Goal: Task Accomplishment & Management: Complete application form

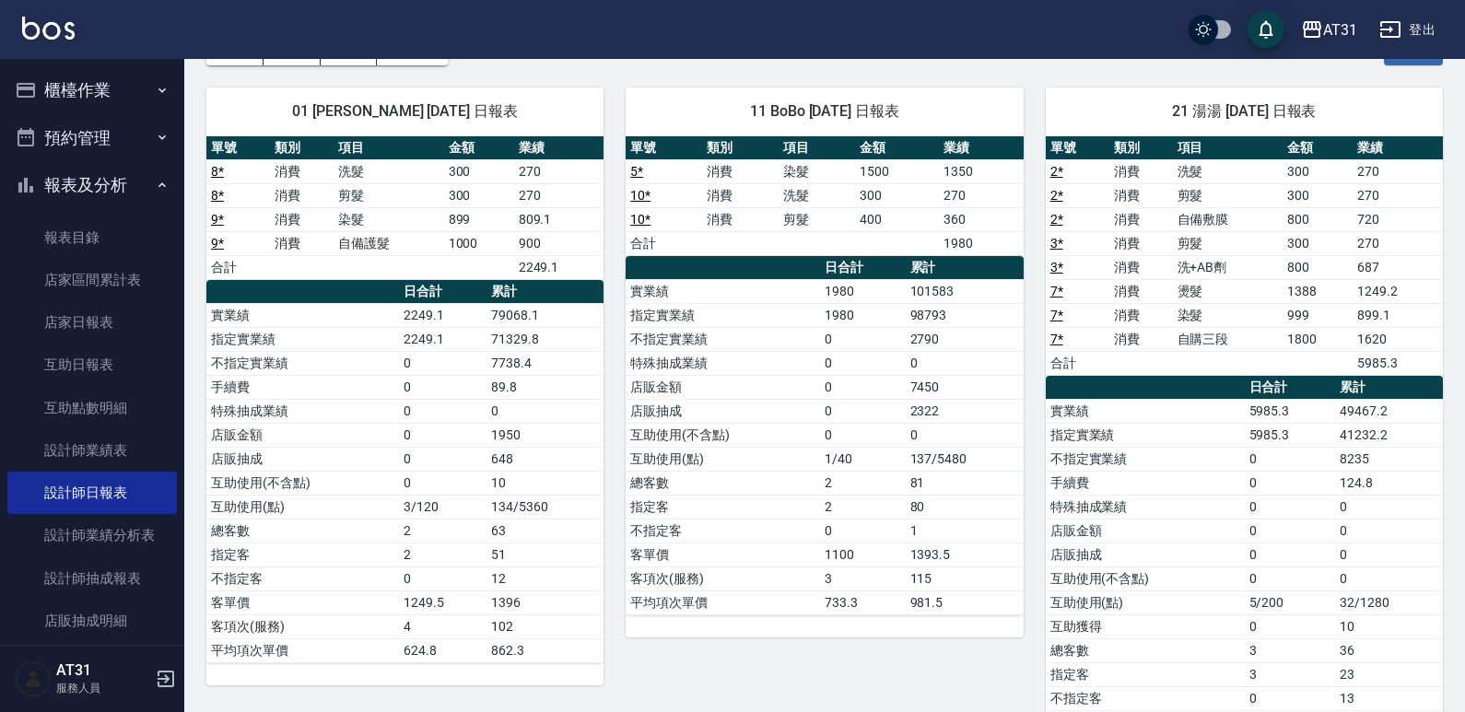
scroll to position [92, 0]
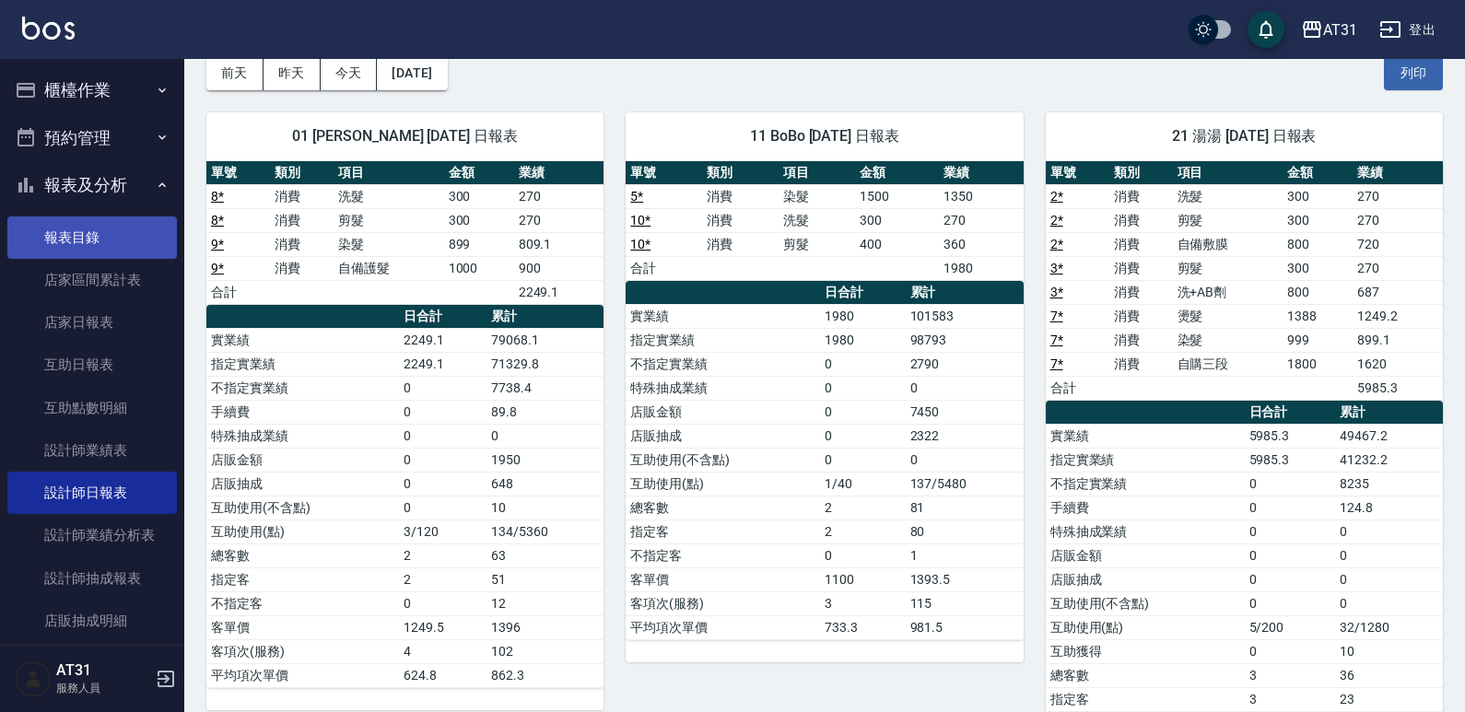
click at [86, 247] on link "報表目錄" at bounding box center [91, 237] width 169 height 42
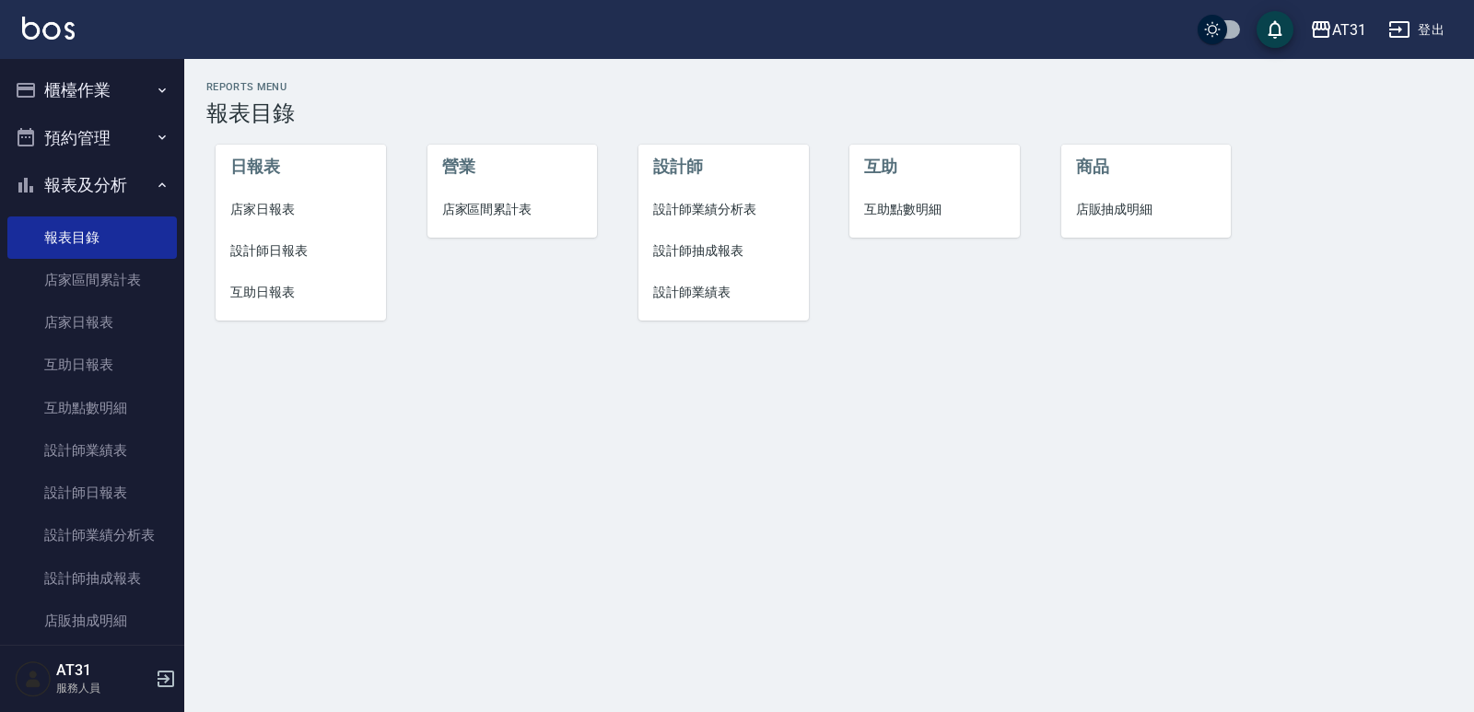
click at [114, 96] on button "櫃檯作業" at bounding box center [91, 90] width 169 height 48
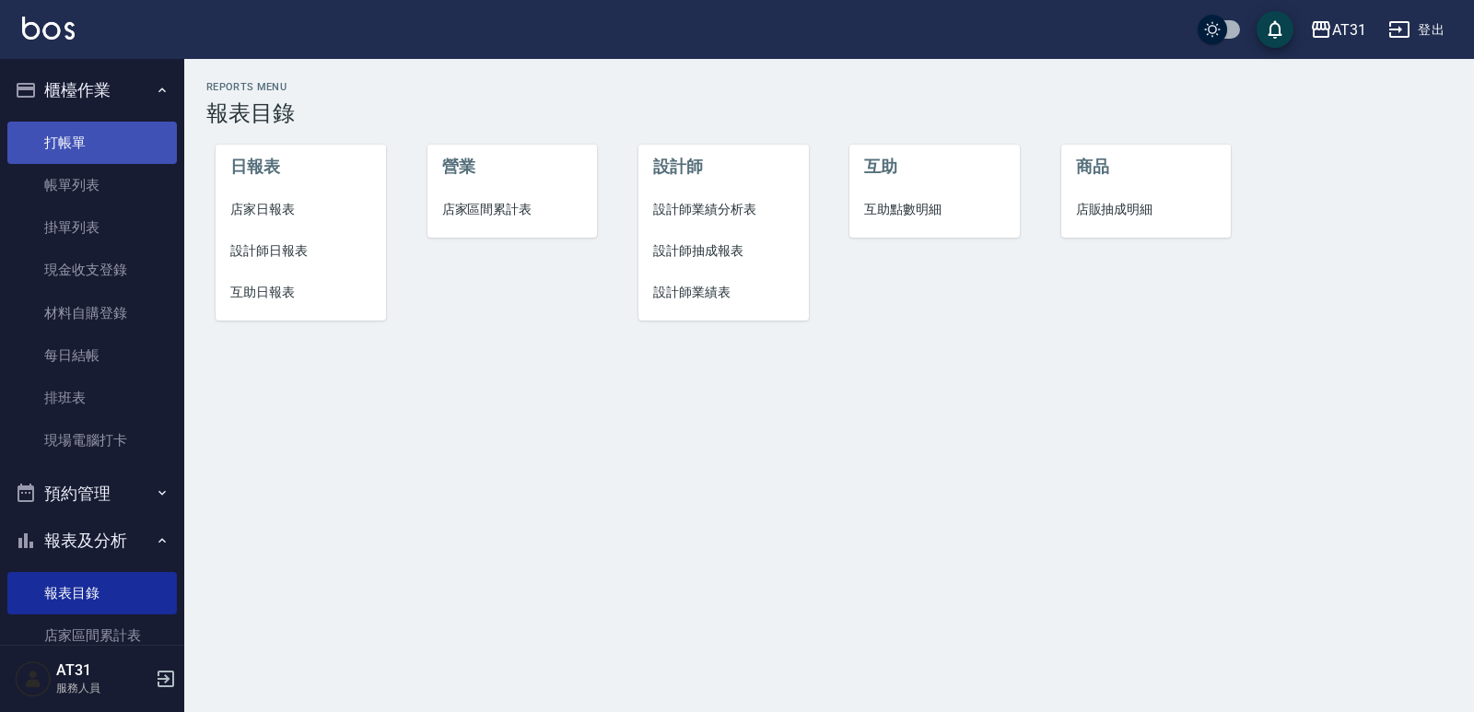
click at [82, 145] on link "打帳單" at bounding box center [91, 143] width 169 height 42
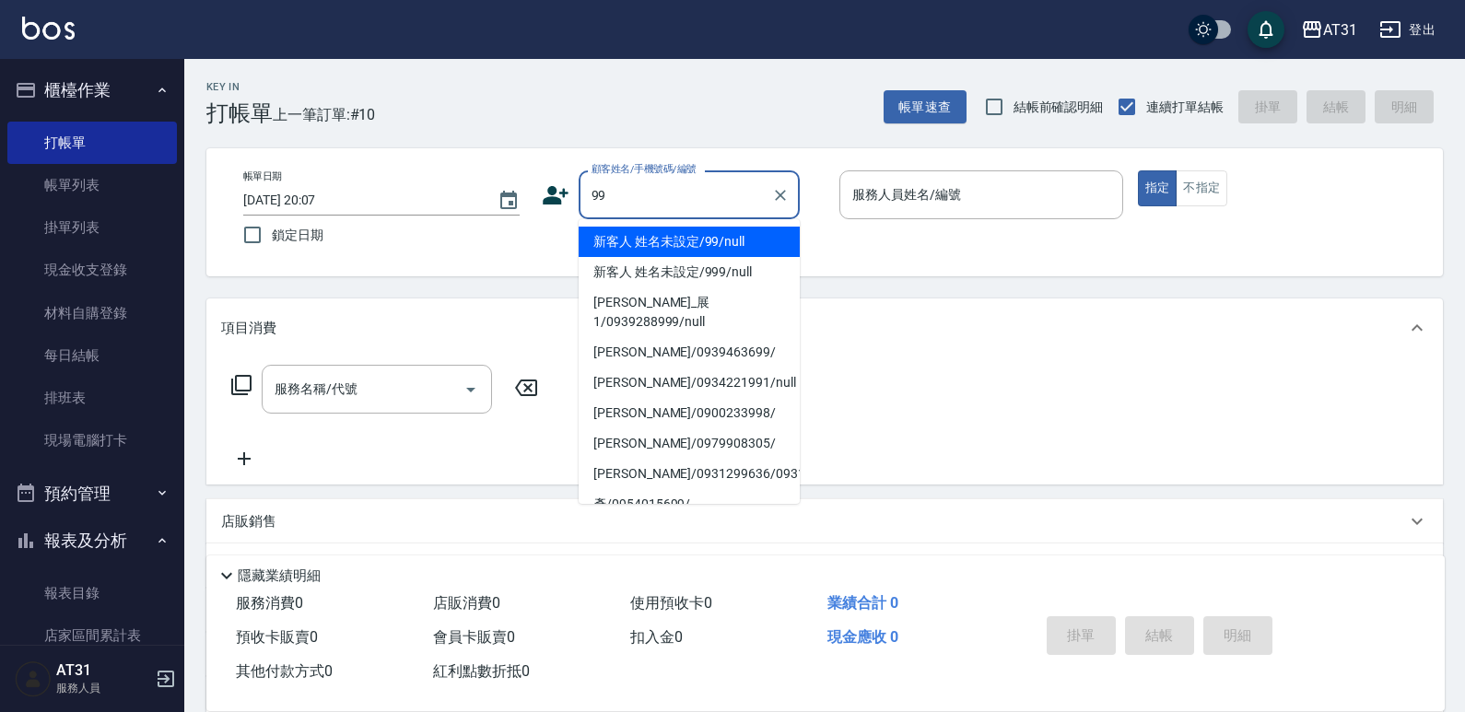
type input "新客人 姓名未設定/99/null"
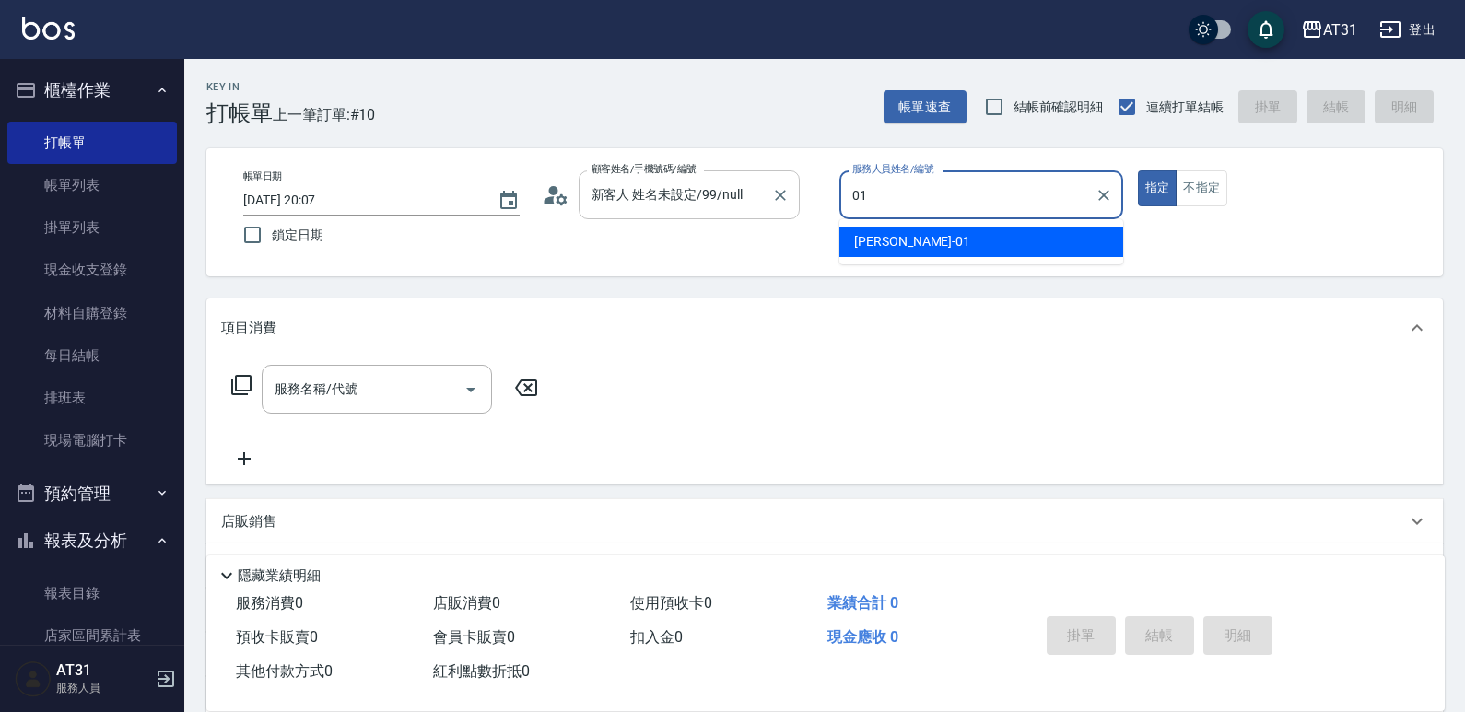
type input "[PERSON_NAME]-01"
type button "true"
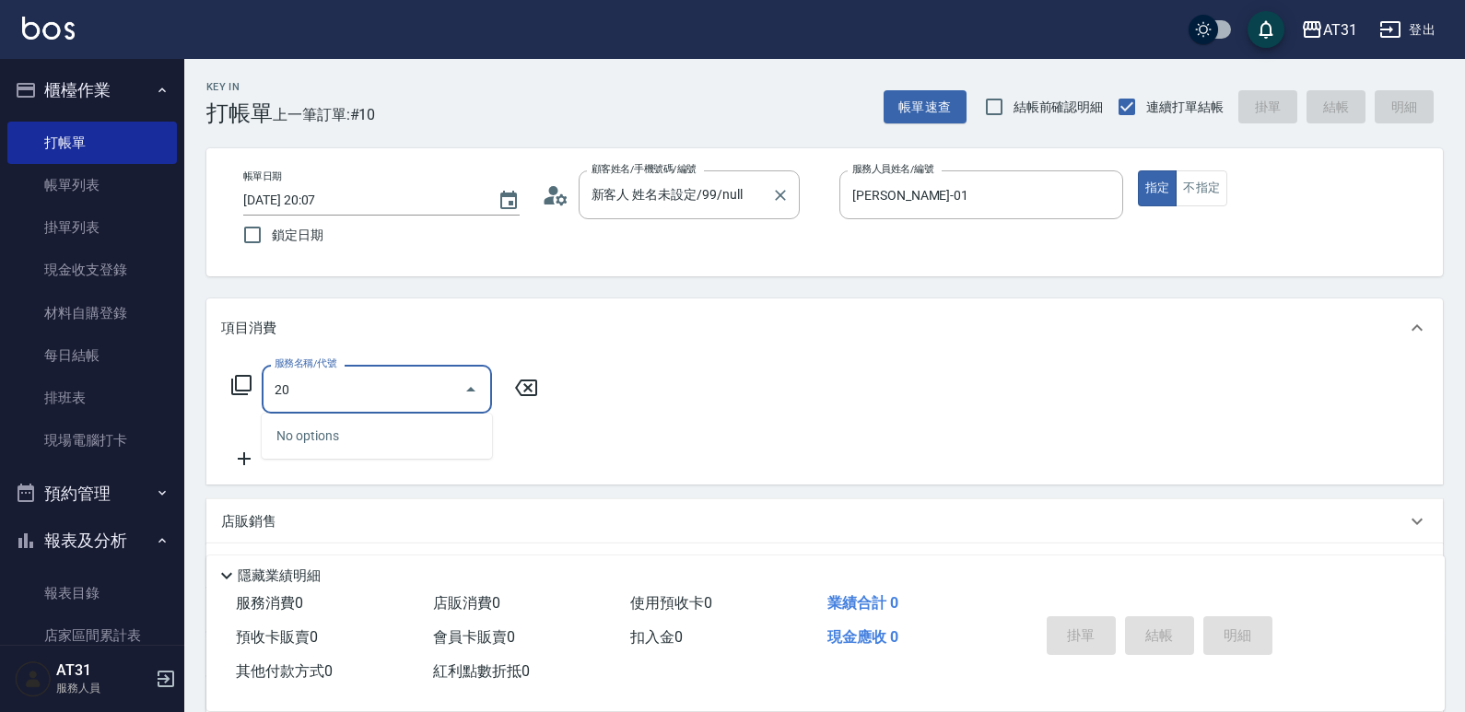
type input "201"
type input "20"
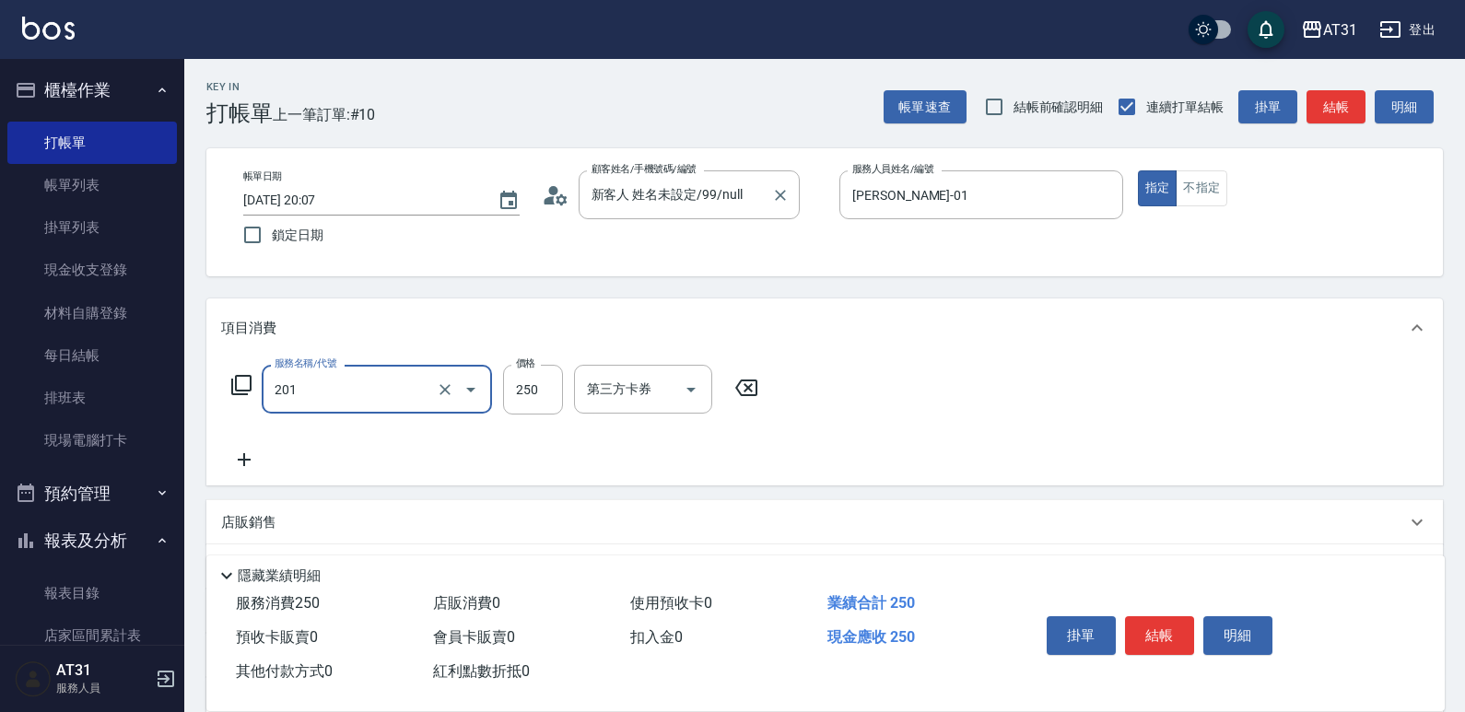
type input "洗髮(201)"
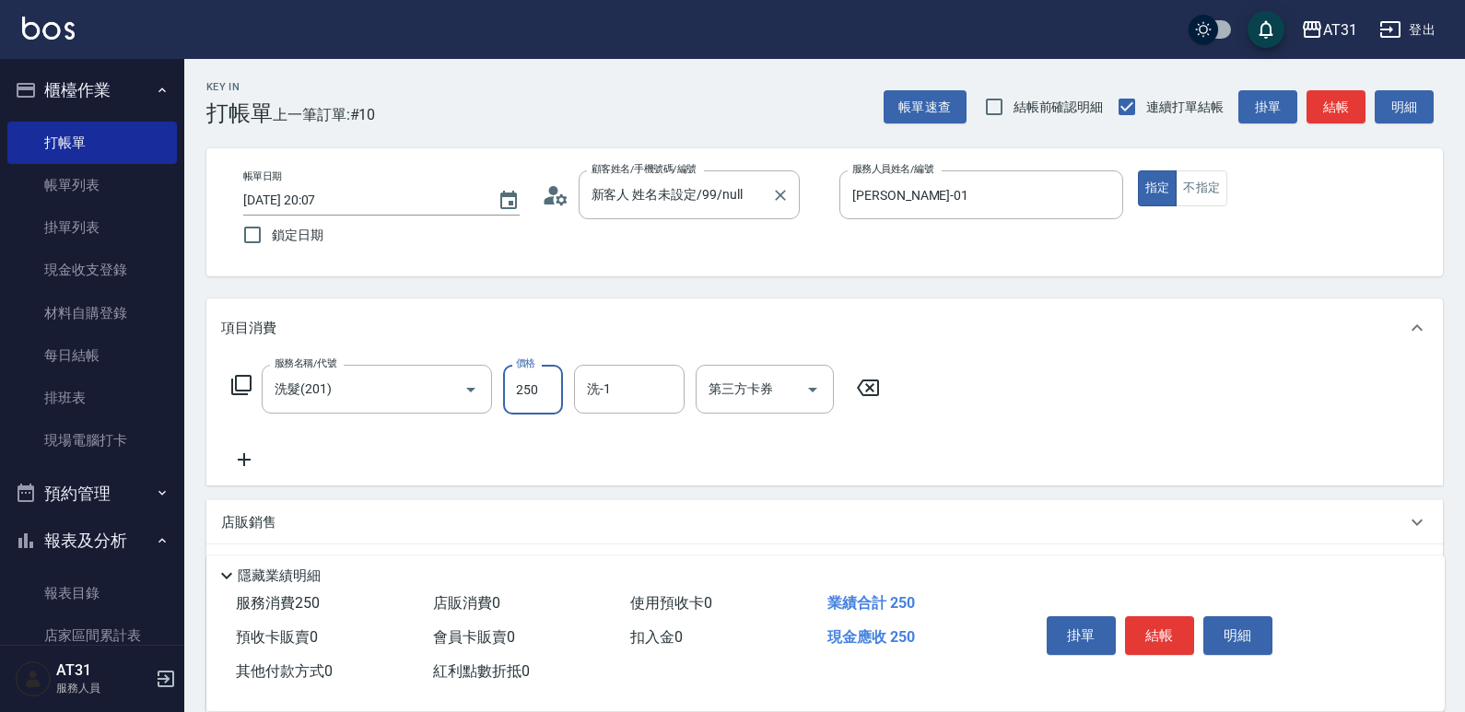
type input "0"
type input "30"
type input "300"
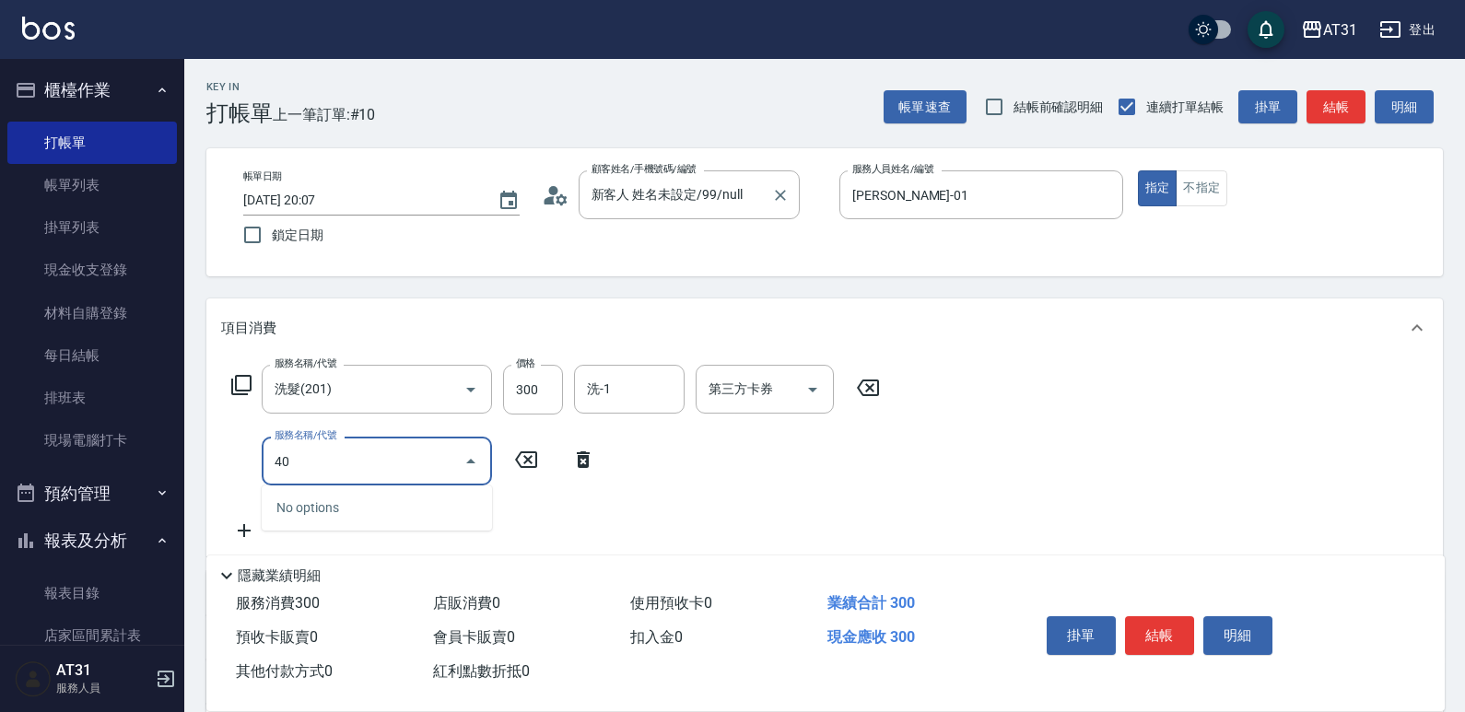
type input "401"
type input "50"
type input "剪髮(401)"
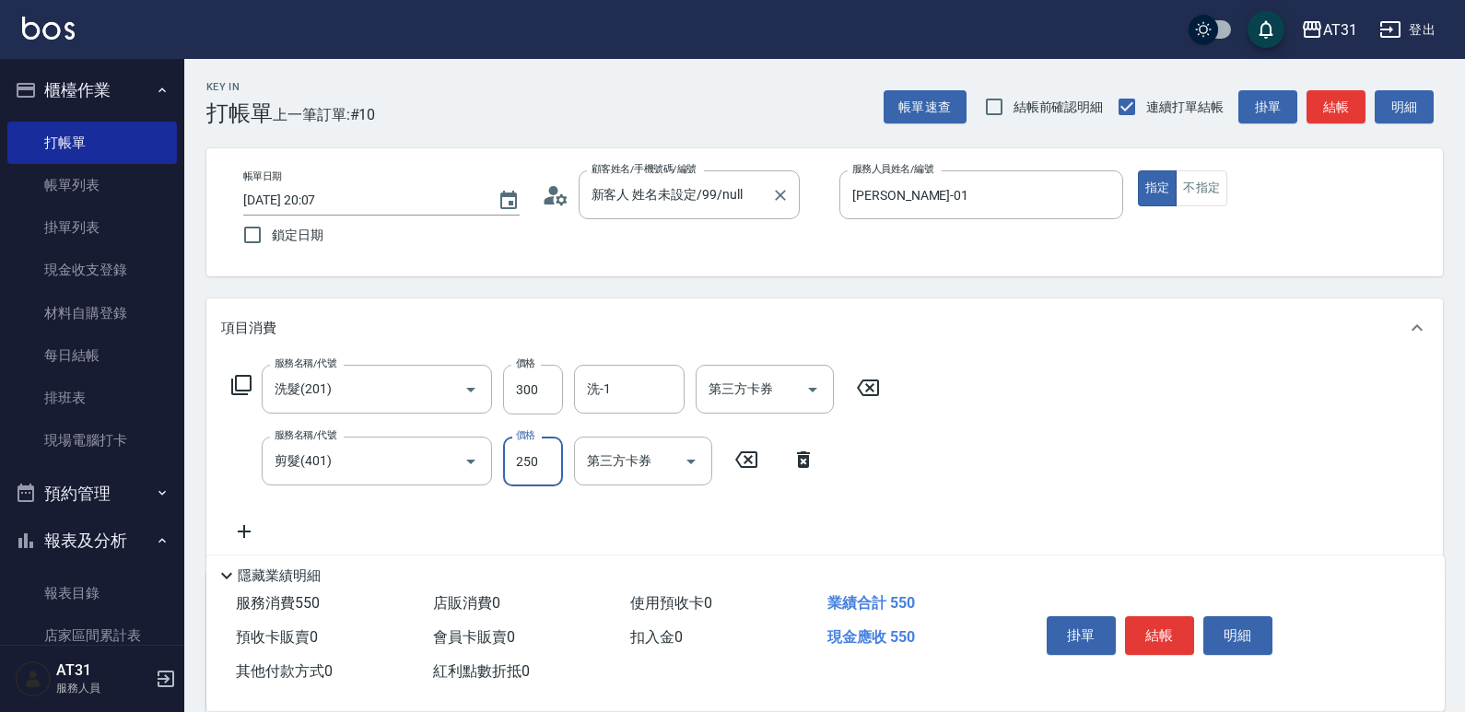
type input "30"
type input "300"
type input "60"
type input "300"
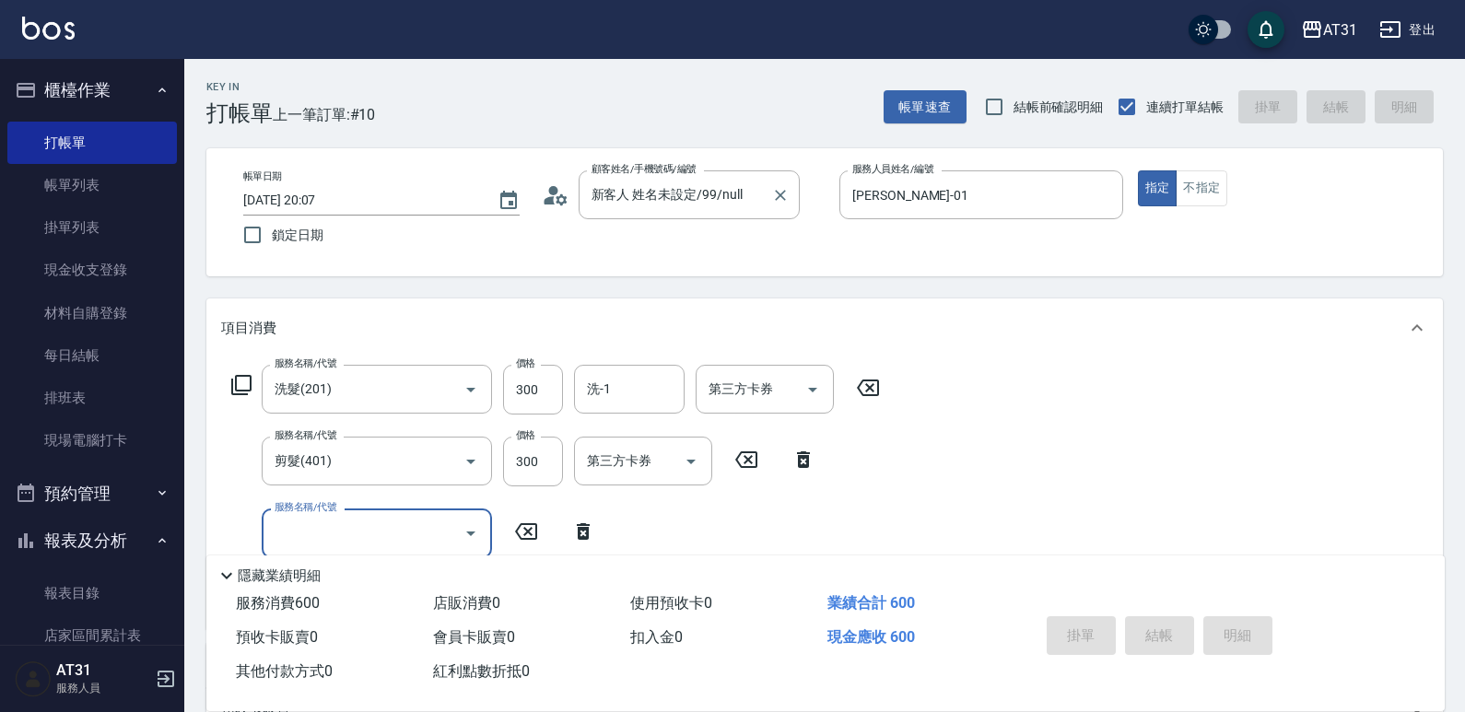
type input "[DATE] 20:08"
type input "0"
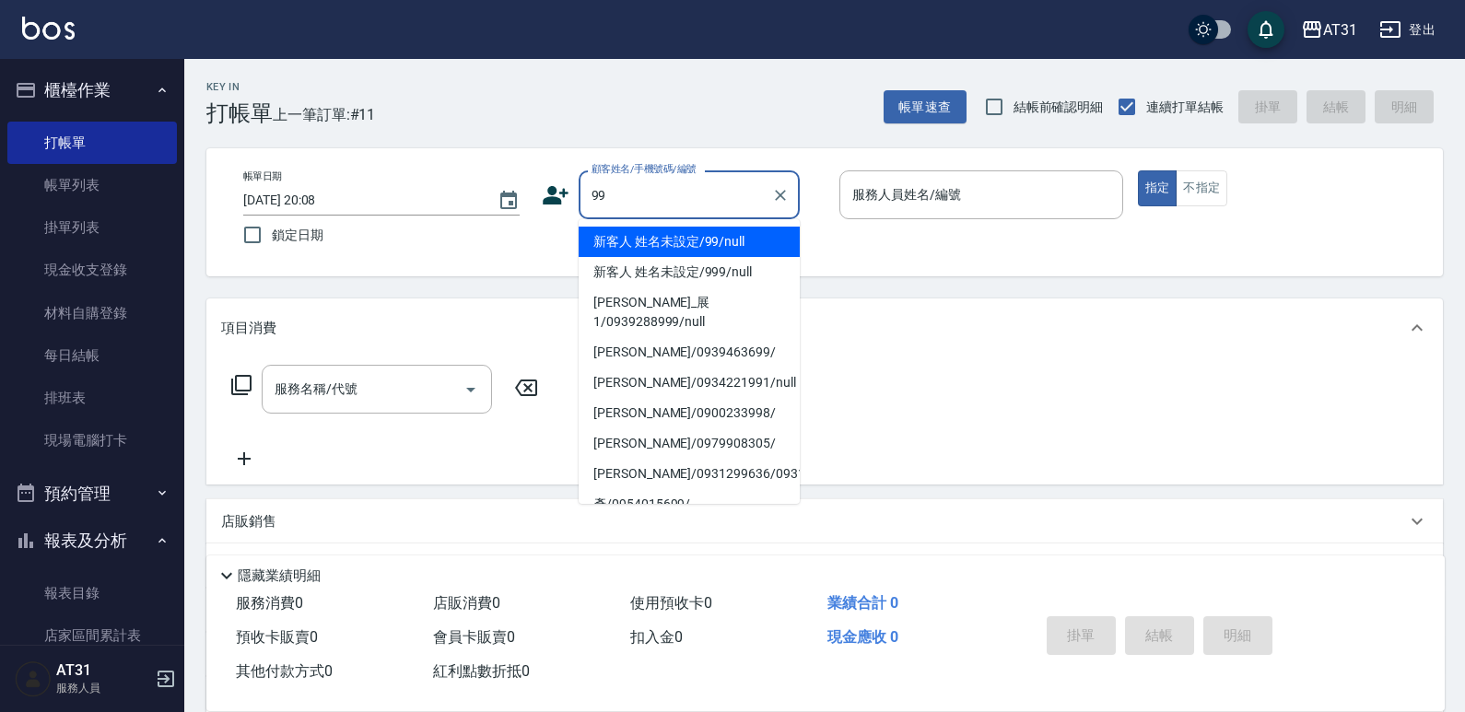
type input "新客人 姓名未設定/99/null"
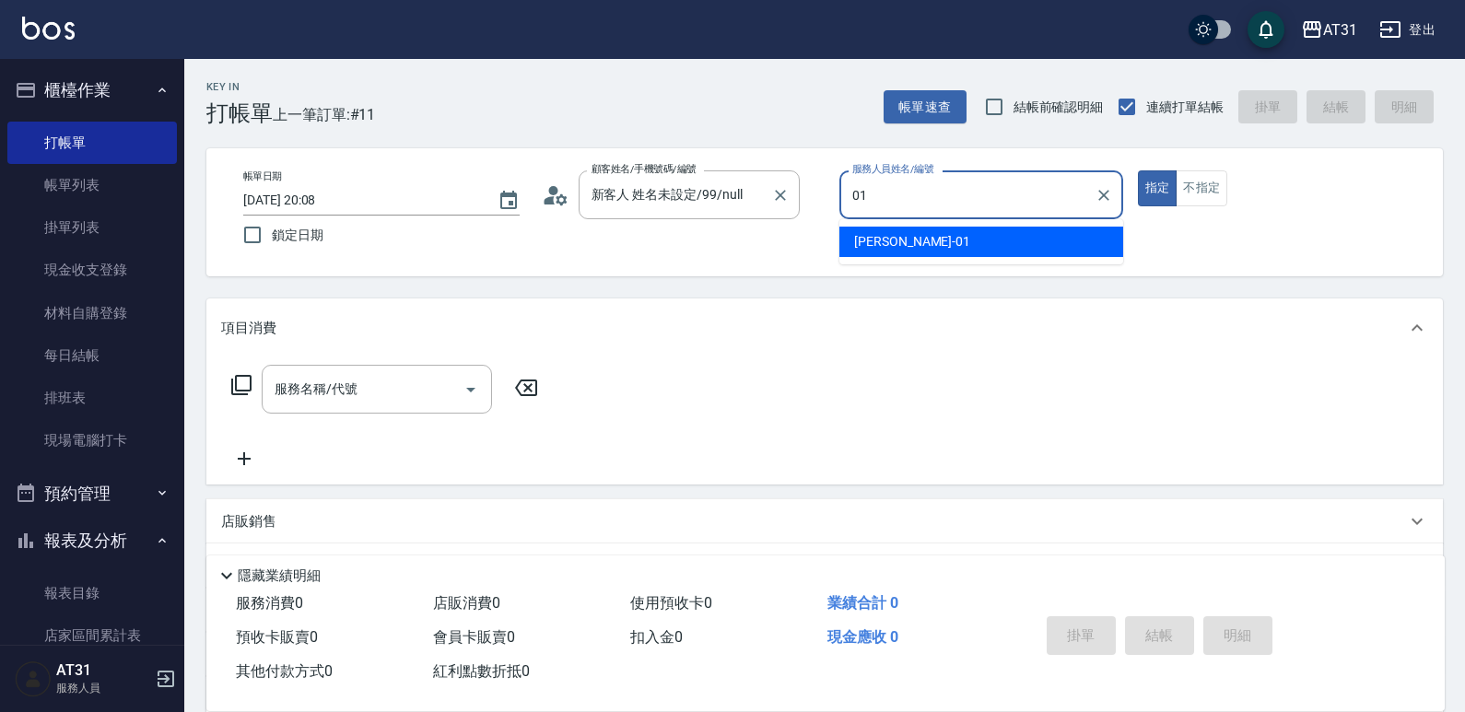
type input "[PERSON_NAME]-01"
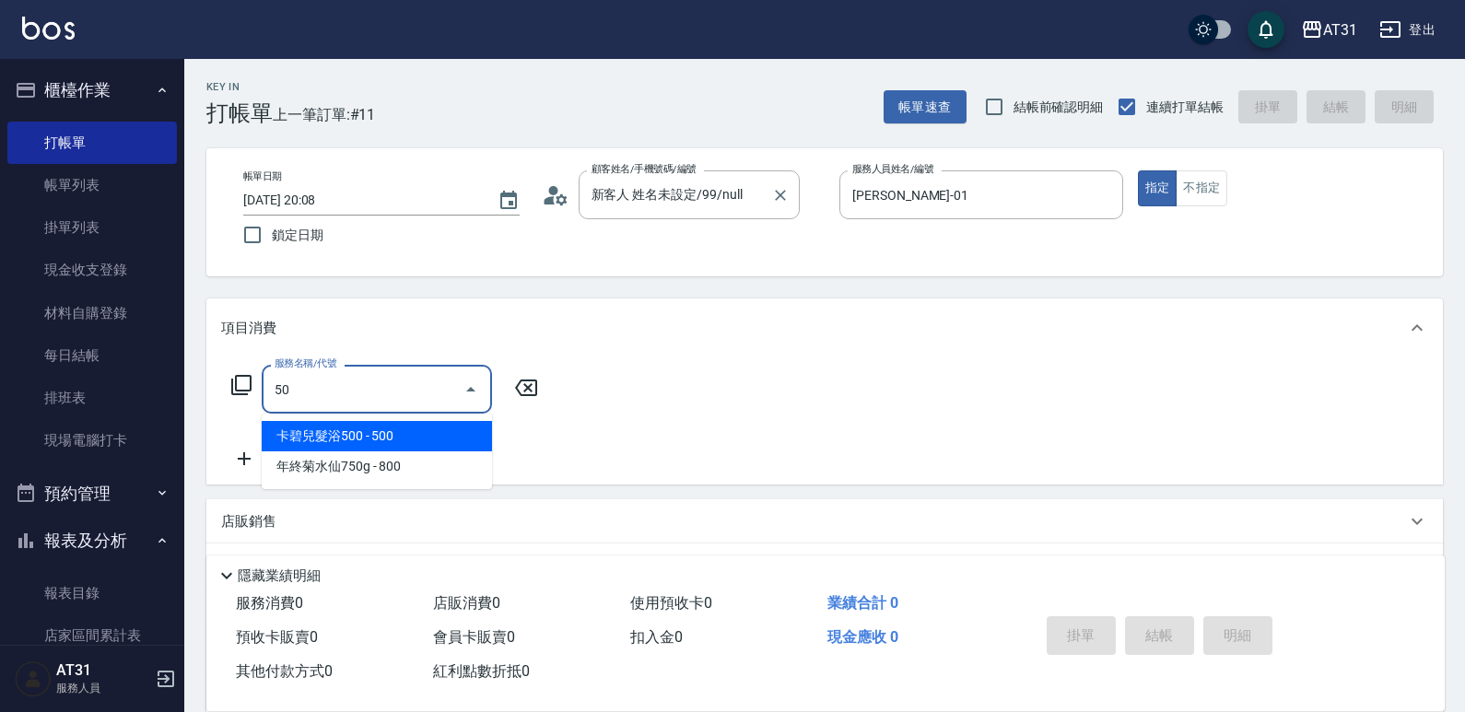
type input "501"
type input "160"
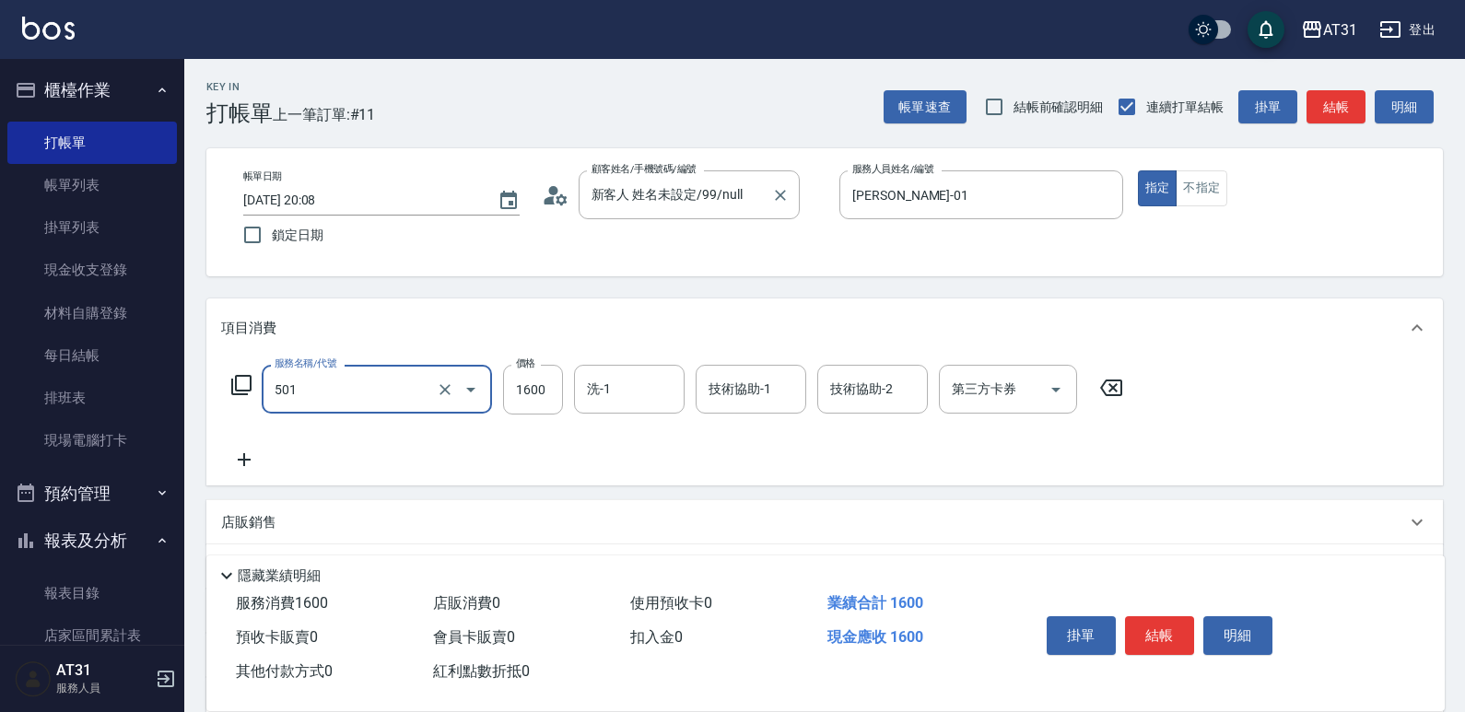
type input "染髮(501)"
type input "0"
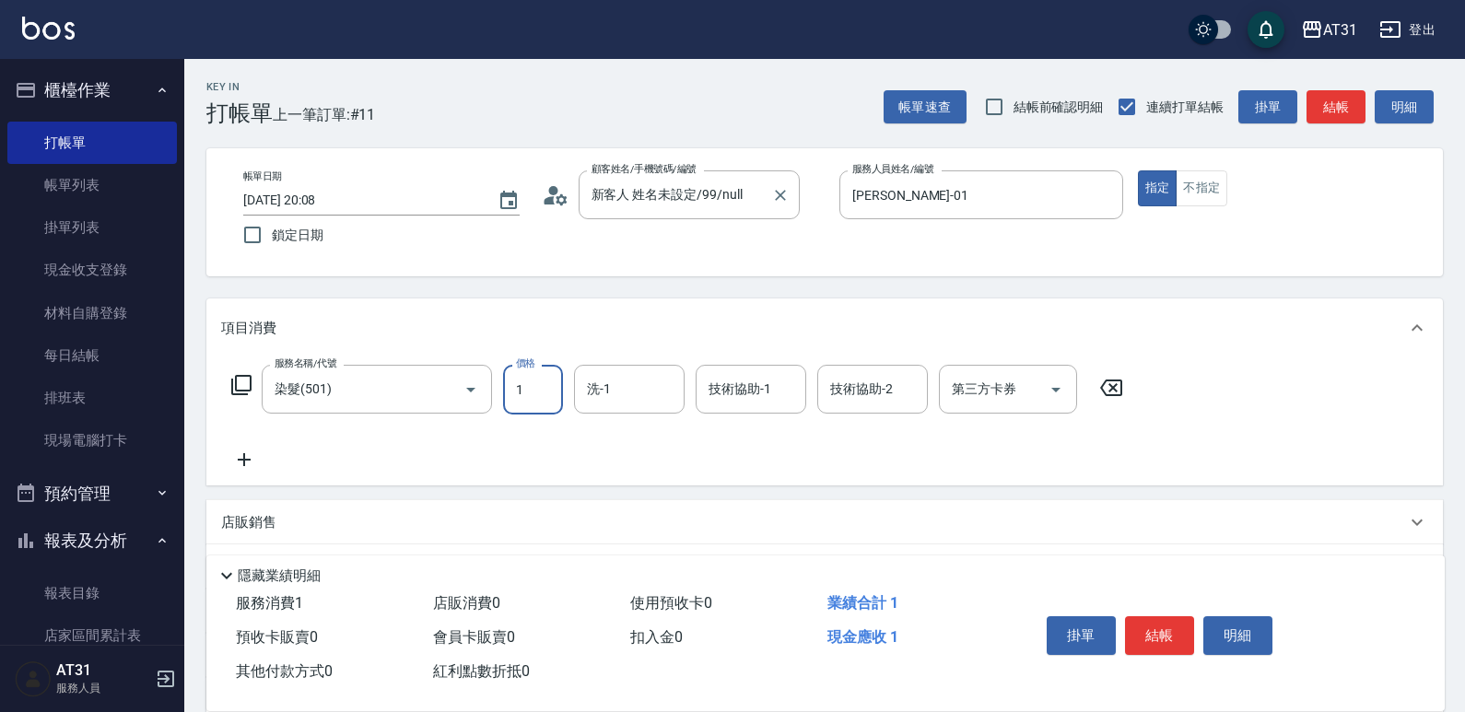
type input "15"
type input "10"
type input "1599"
type input "150"
type input "1599"
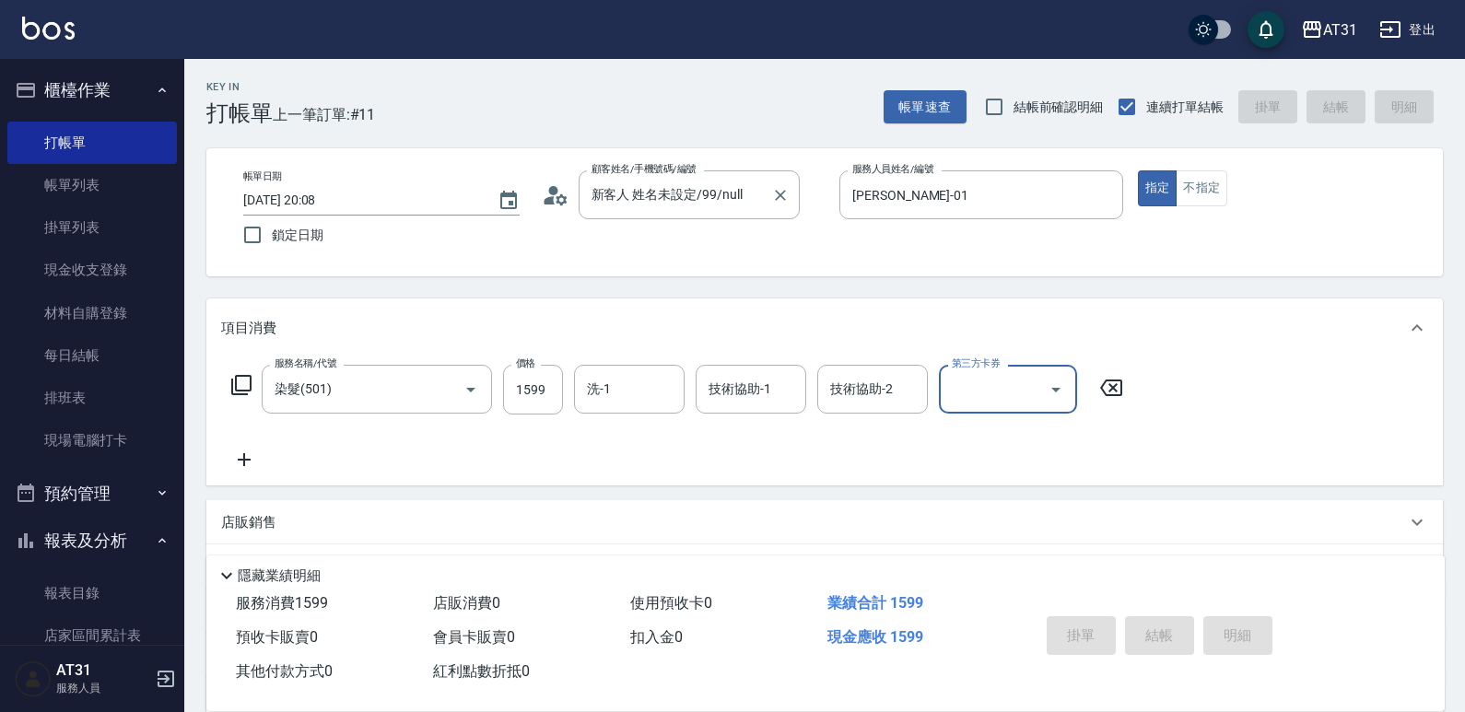
type input "0"
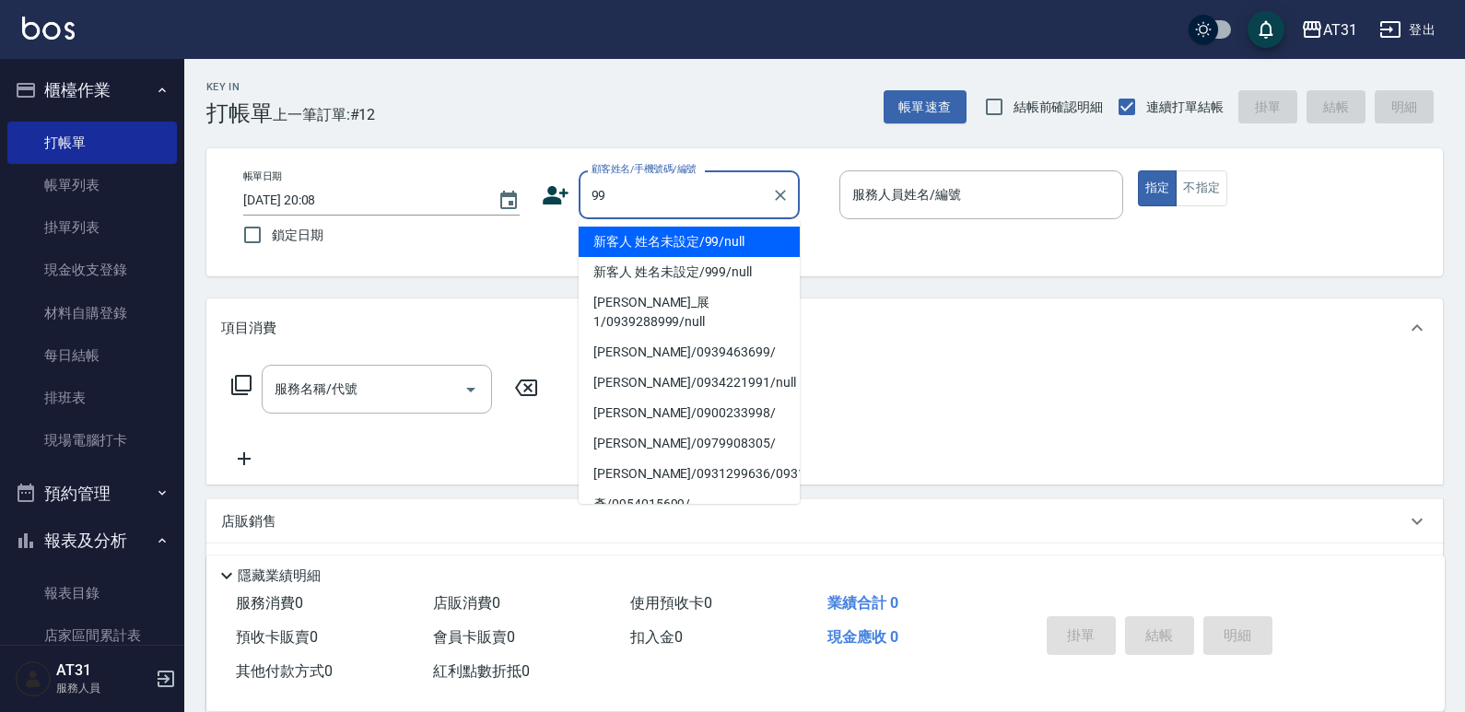
type input "新客人 姓名未設定/99/null"
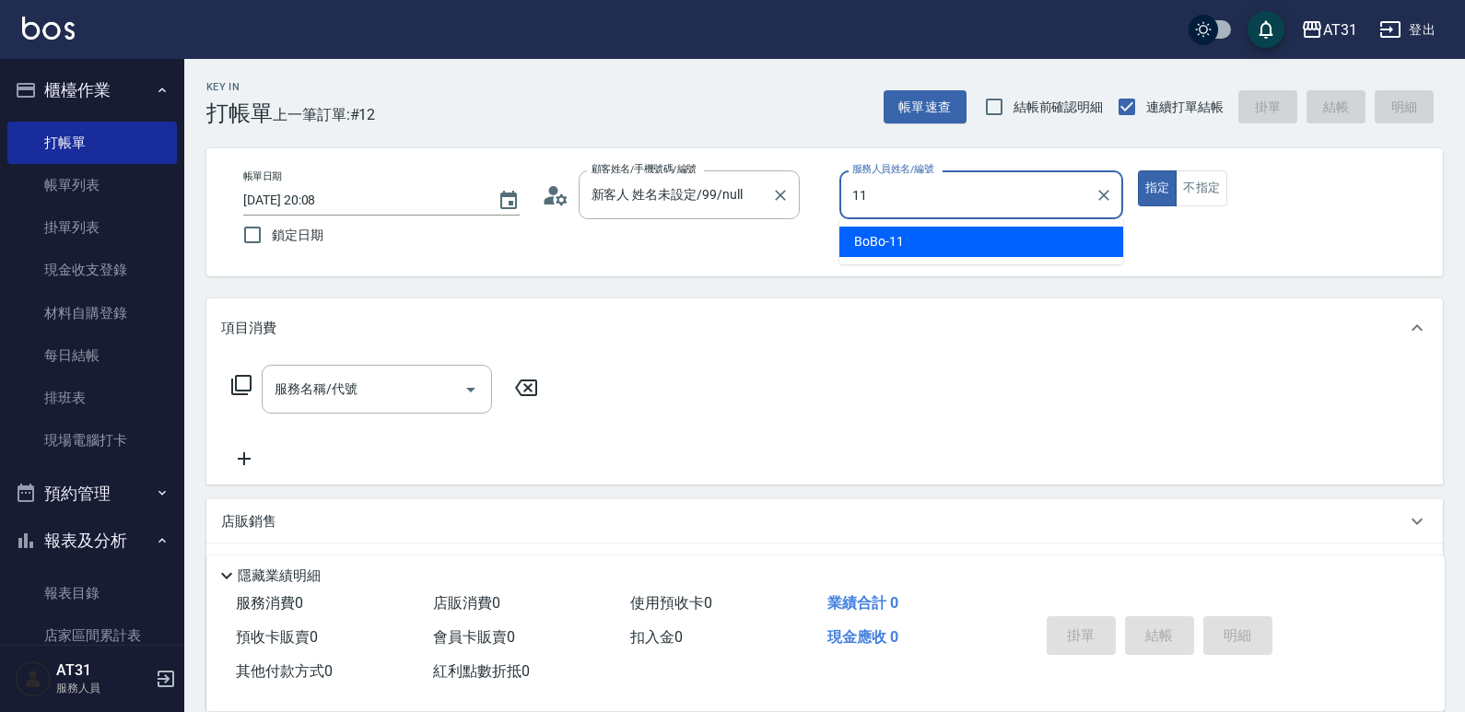
type input "BoBo-11"
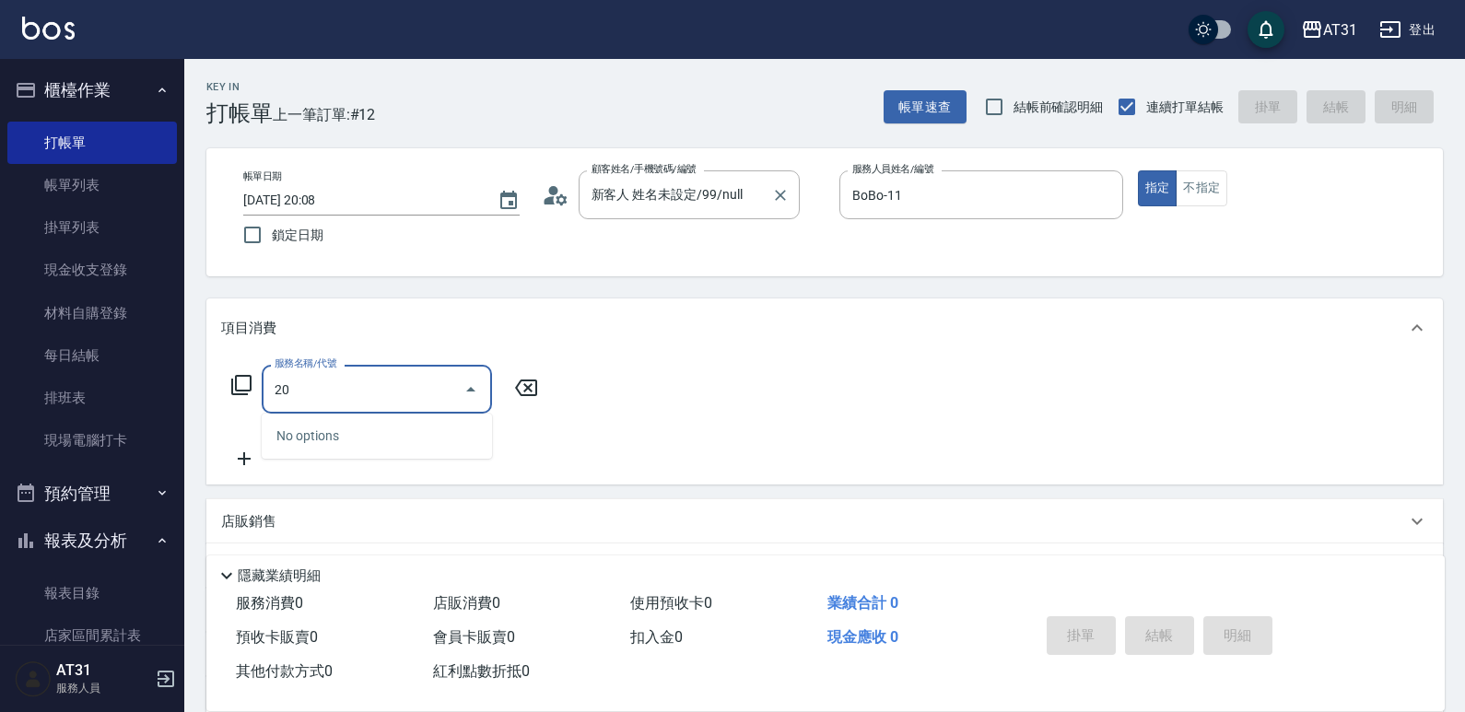
type input "201"
type input "20"
type input "洗髮(201)"
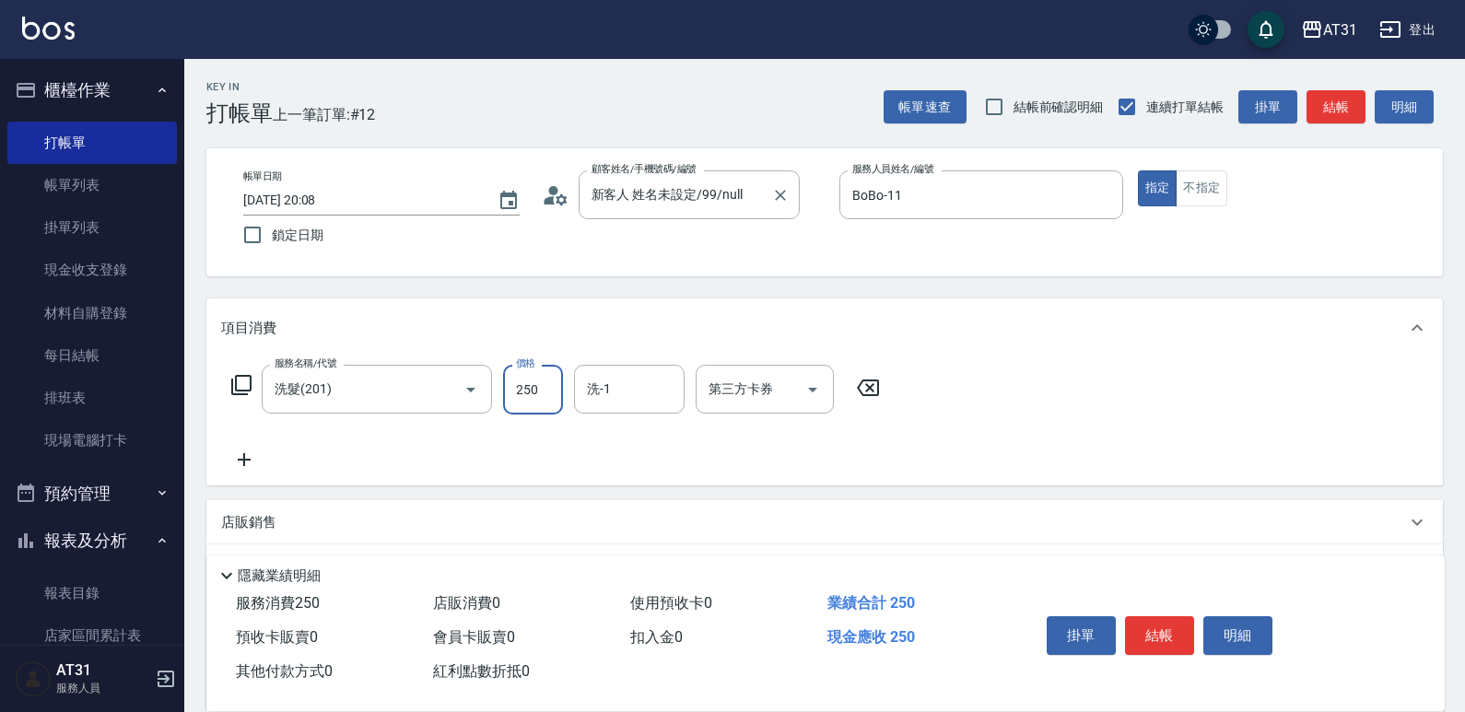
type input "0"
type input "30"
type input "300"
type input "[PERSON_NAME]-49"
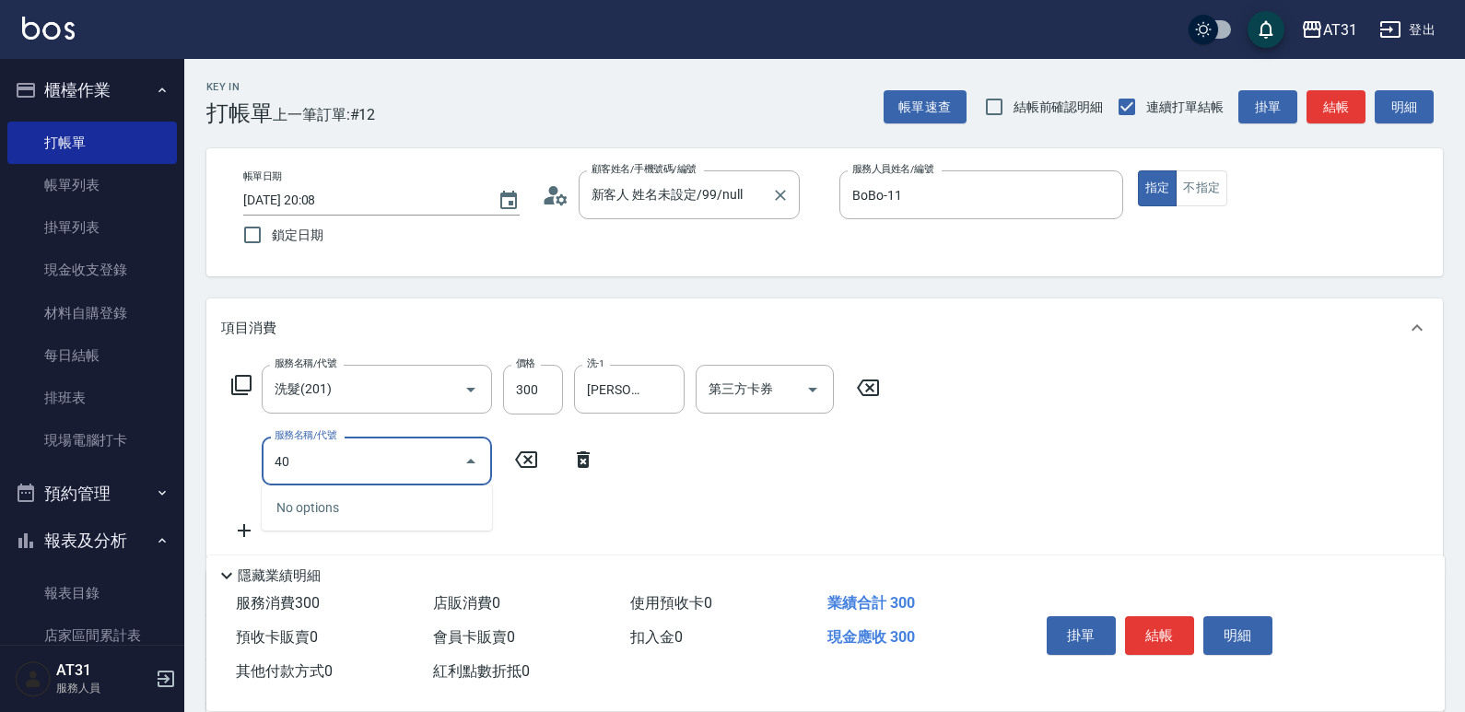
type input "401"
type input "50"
type input "剪髮(401)"
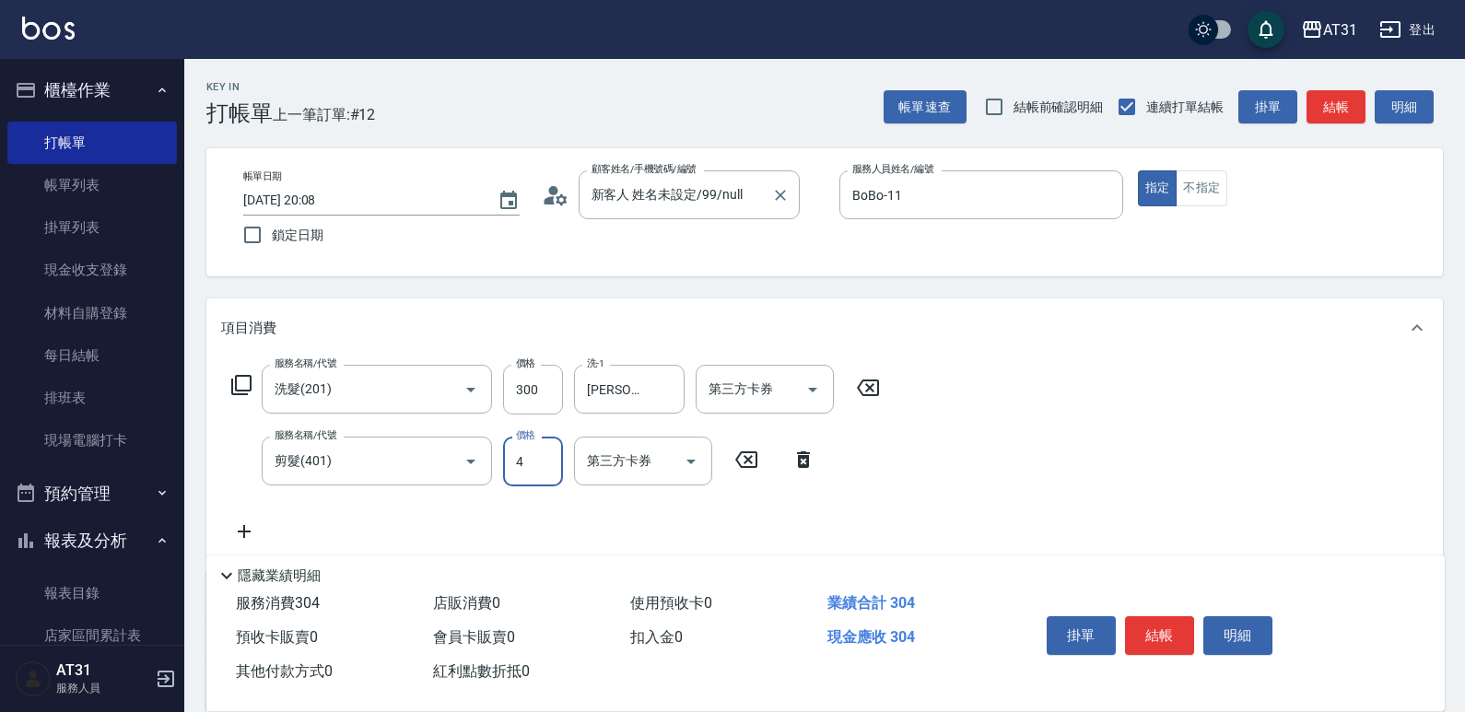
type input "30"
type input "40"
type input "70"
type input "400"
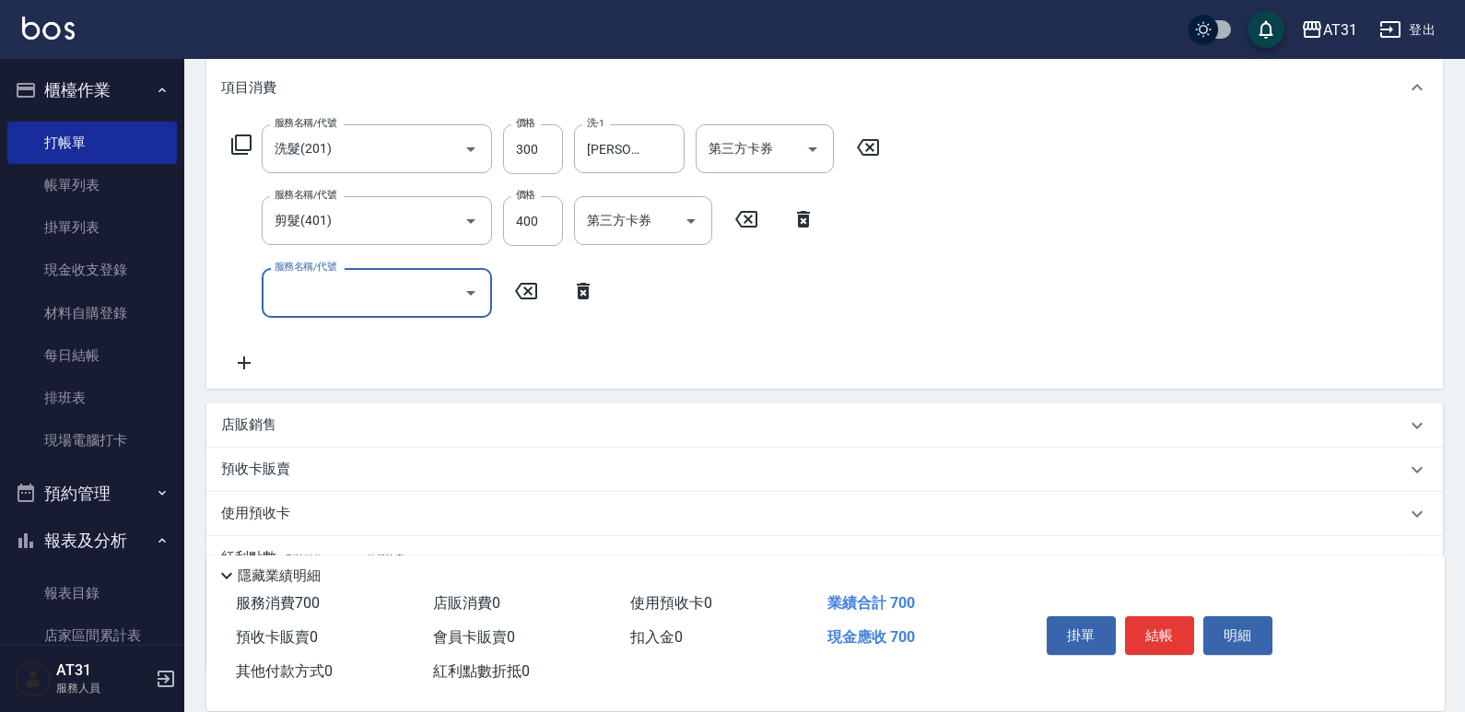
scroll to position [374, 0]
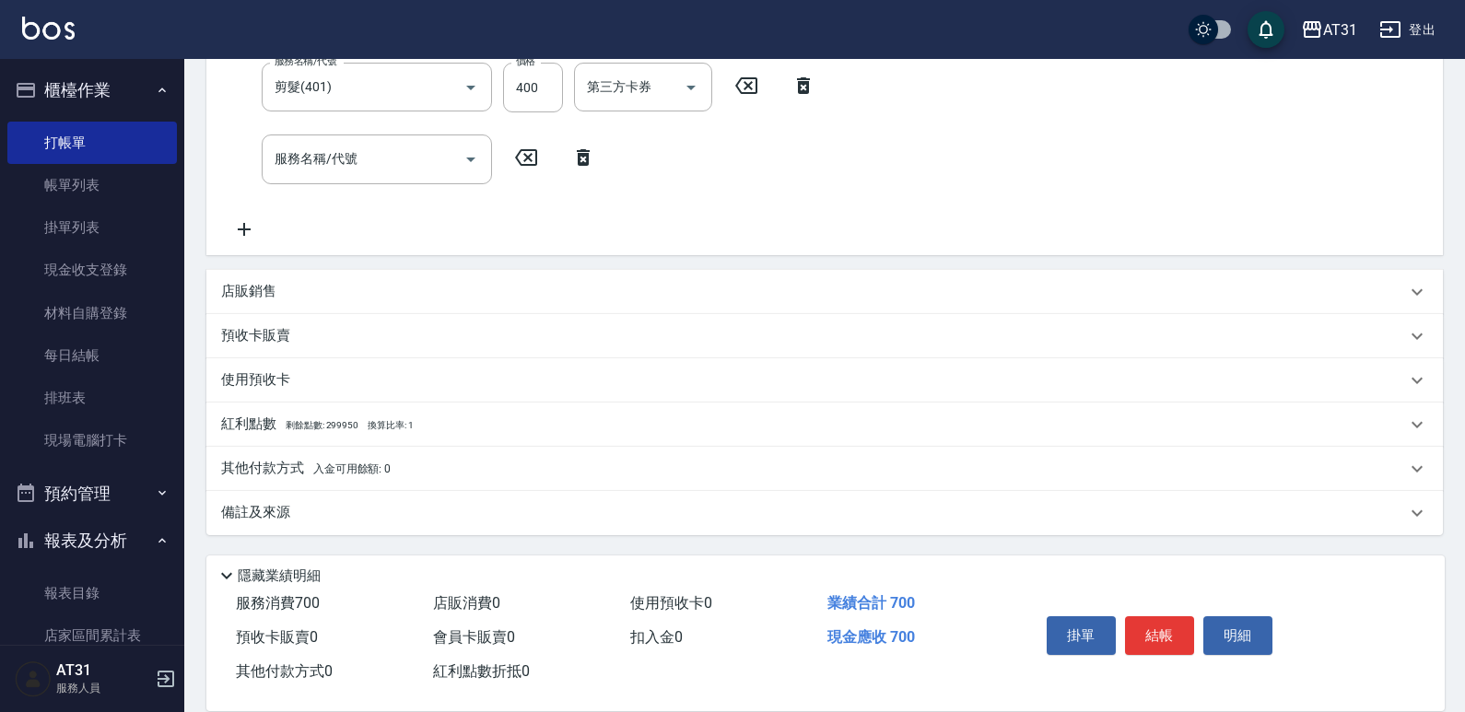
click at [272, 280] on div "店販銷售" at bounding box center [824, 292] width 1236 height 44
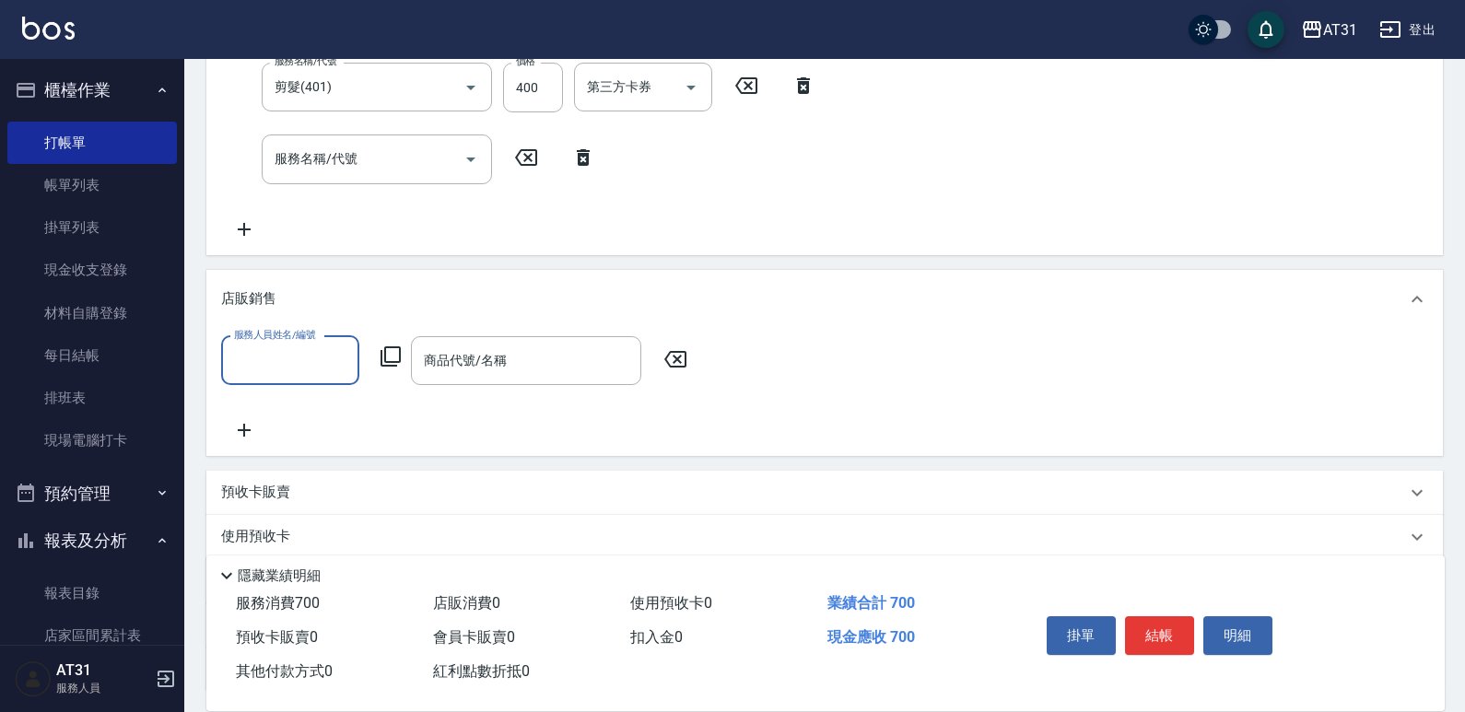
scroll to position [0, 0]
type input "BoBo-11"
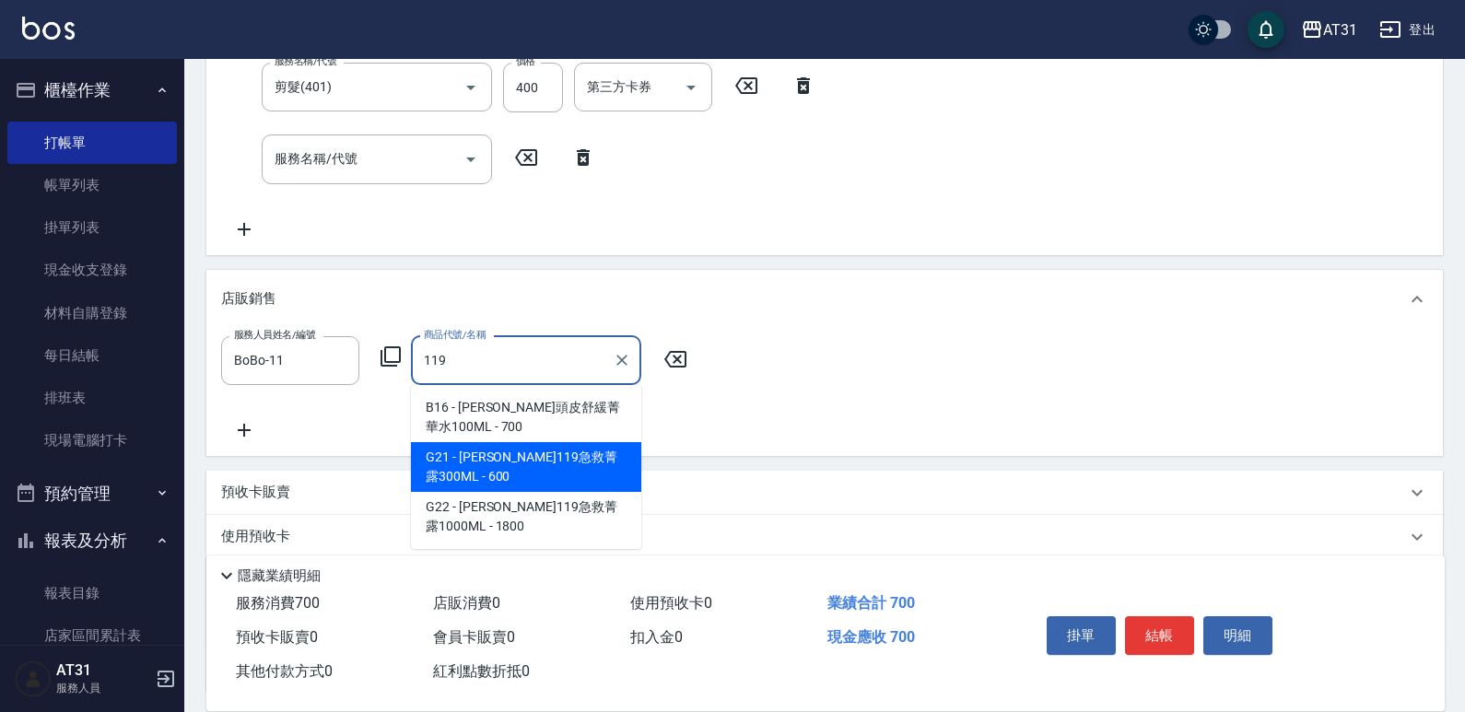
click at [496, 461] on span "G21 - [PERSON_NAME]119急救菁露300ML - 600" at bounding box center [526, 467] width 230 height 50
type input "里歐119急救菁露300ML"
type input "130"
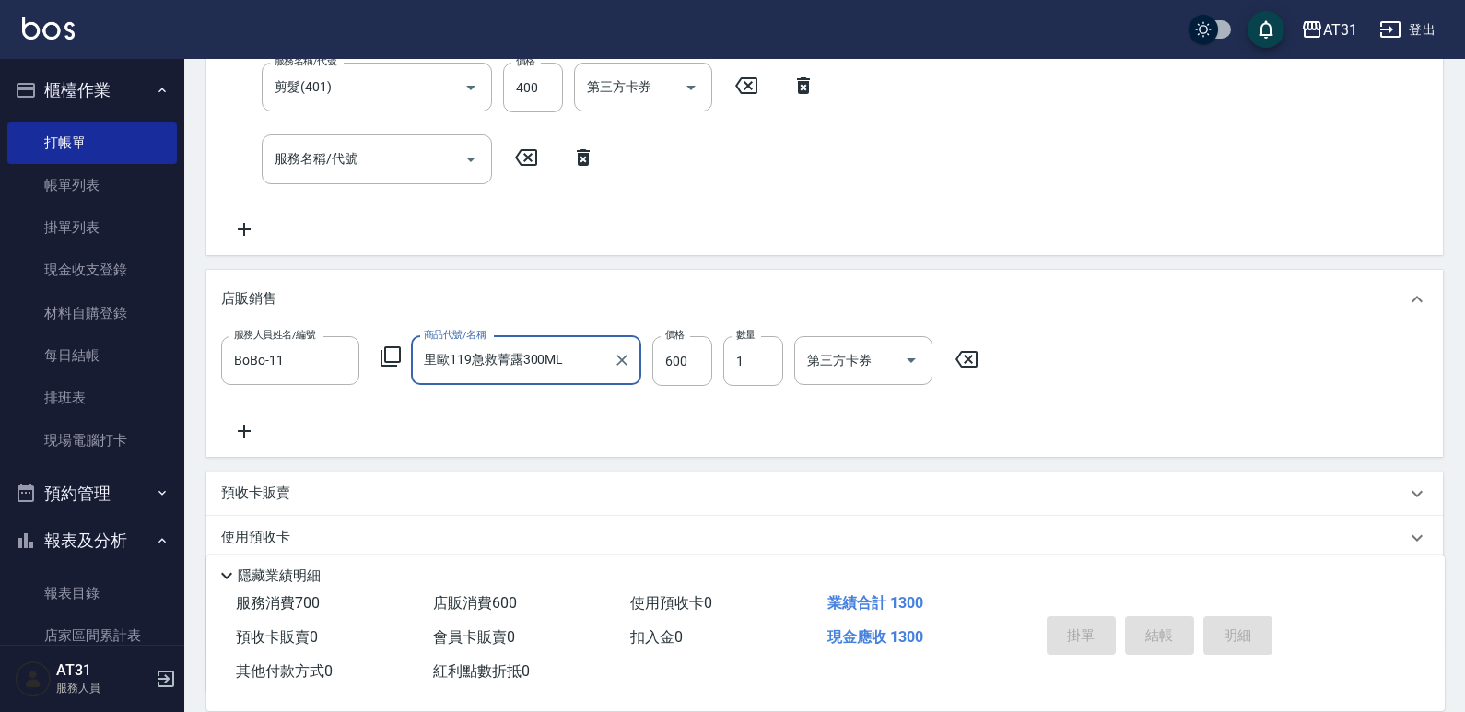
type input "里歐119急救菁露300ML"
type input "[DATE] 20:09"
type input "0"
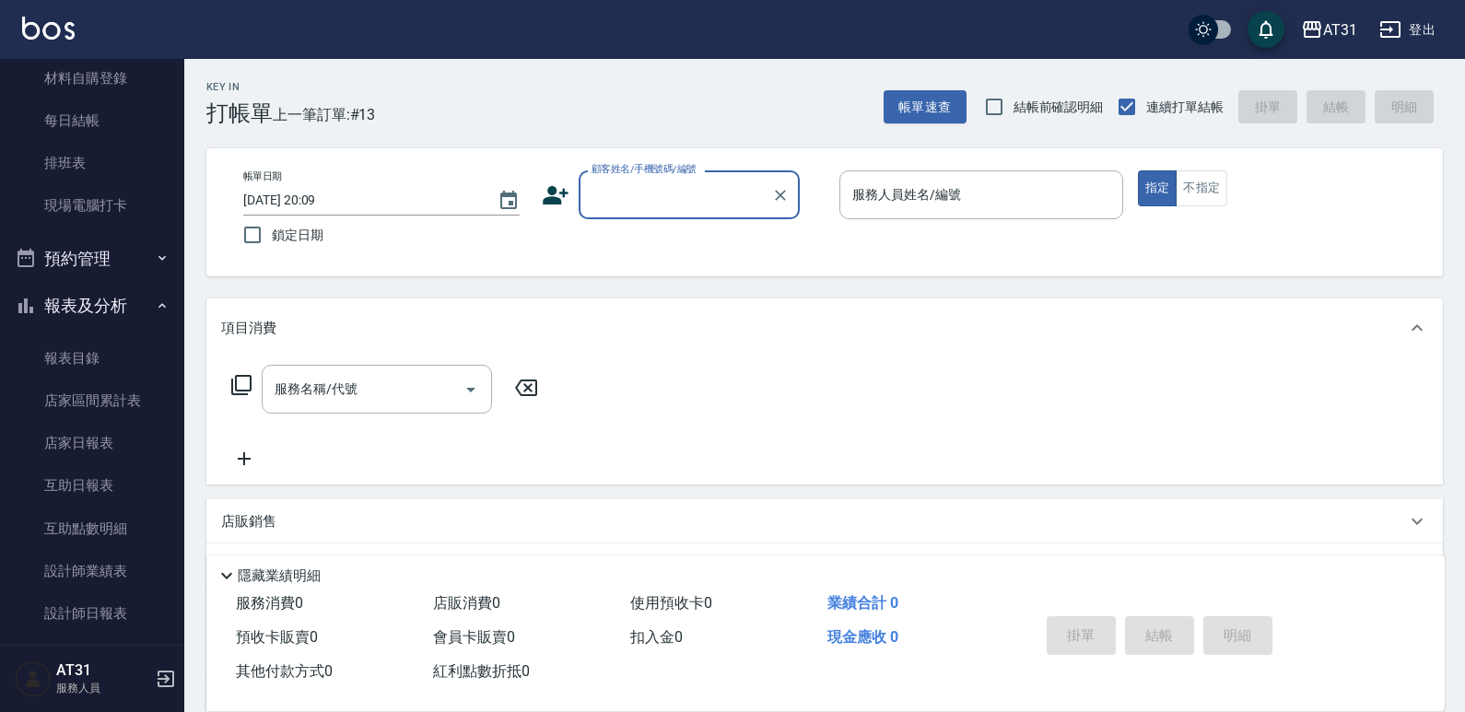
scroll to position [461, 0]
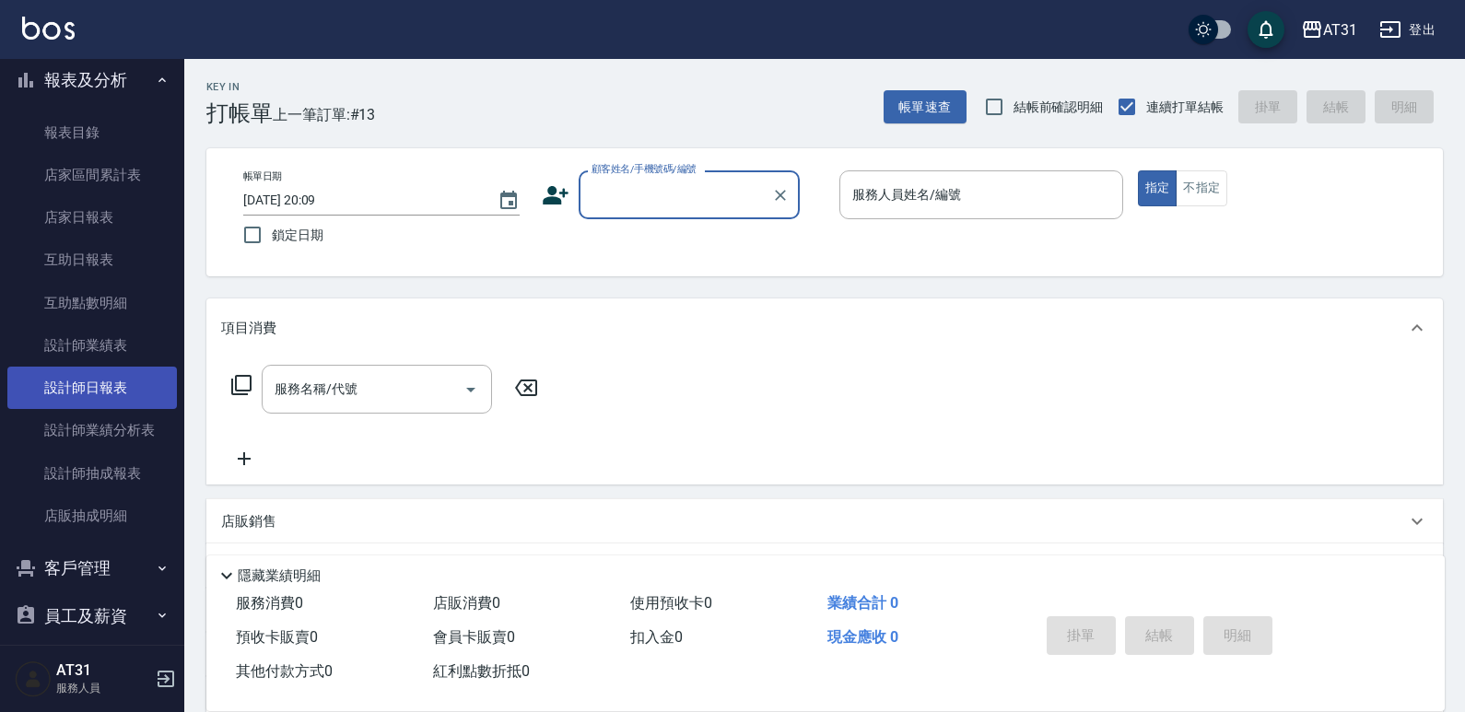
click at [134, 396] on link "設計師日報表" at bounding box center [91, 388] width 169 height 42
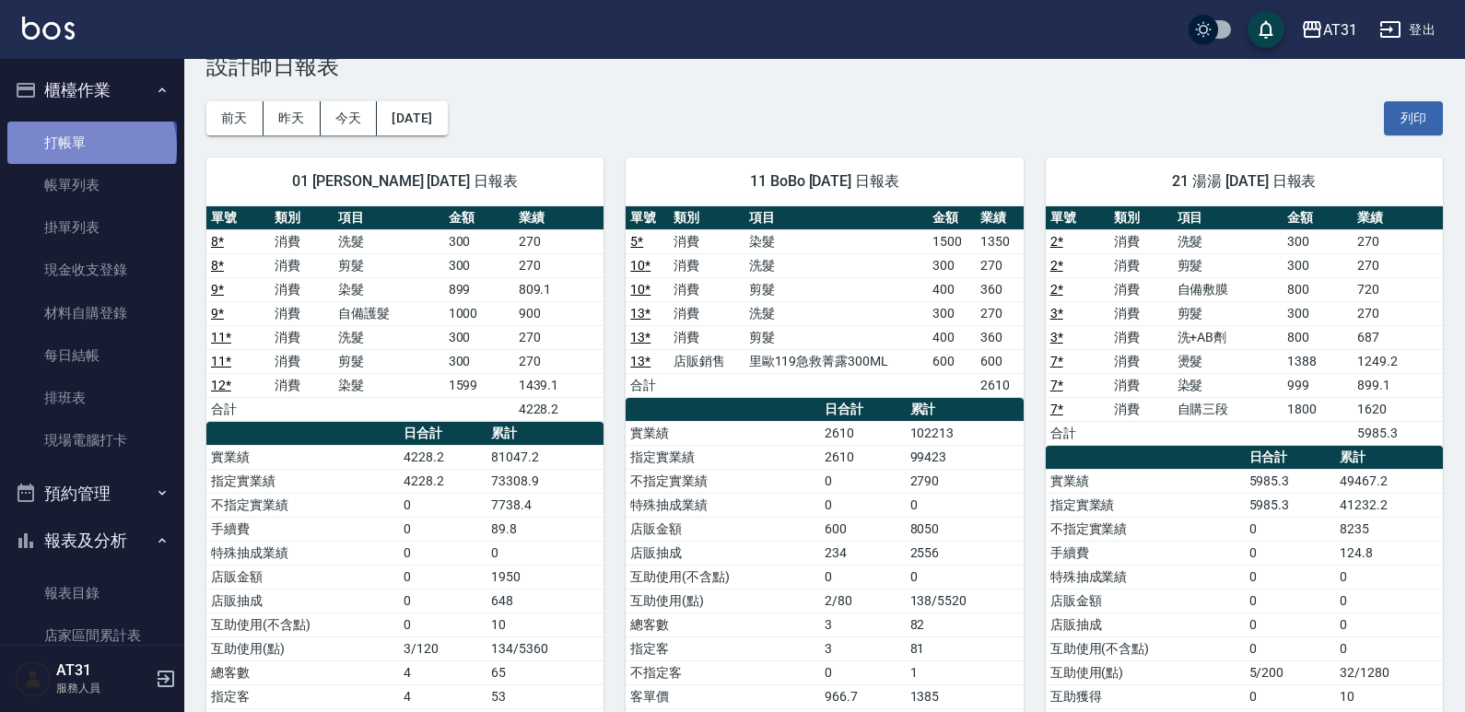
click at [89, 146] on link "打帳單" at bounding box center [91, 143] width 169 height 42
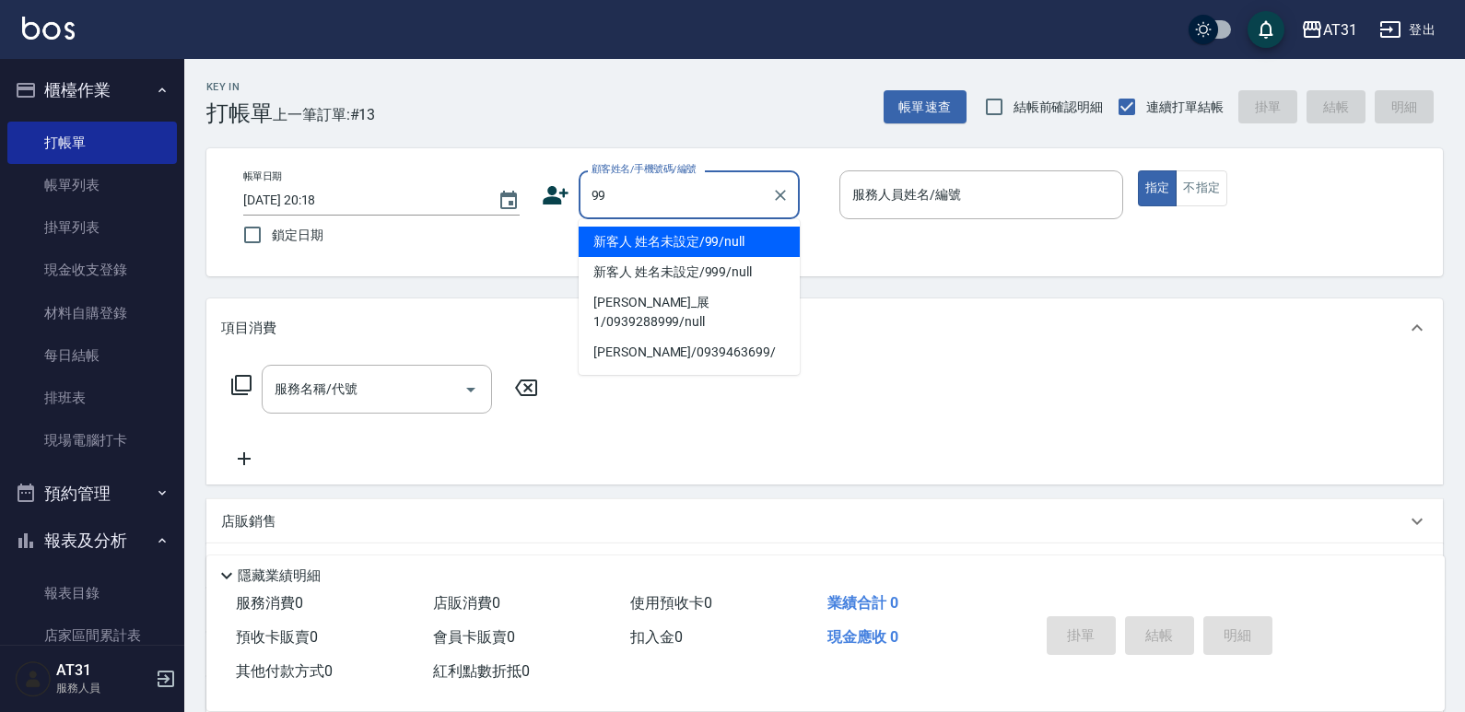
type input "新客人 姓名未設定/99/null"
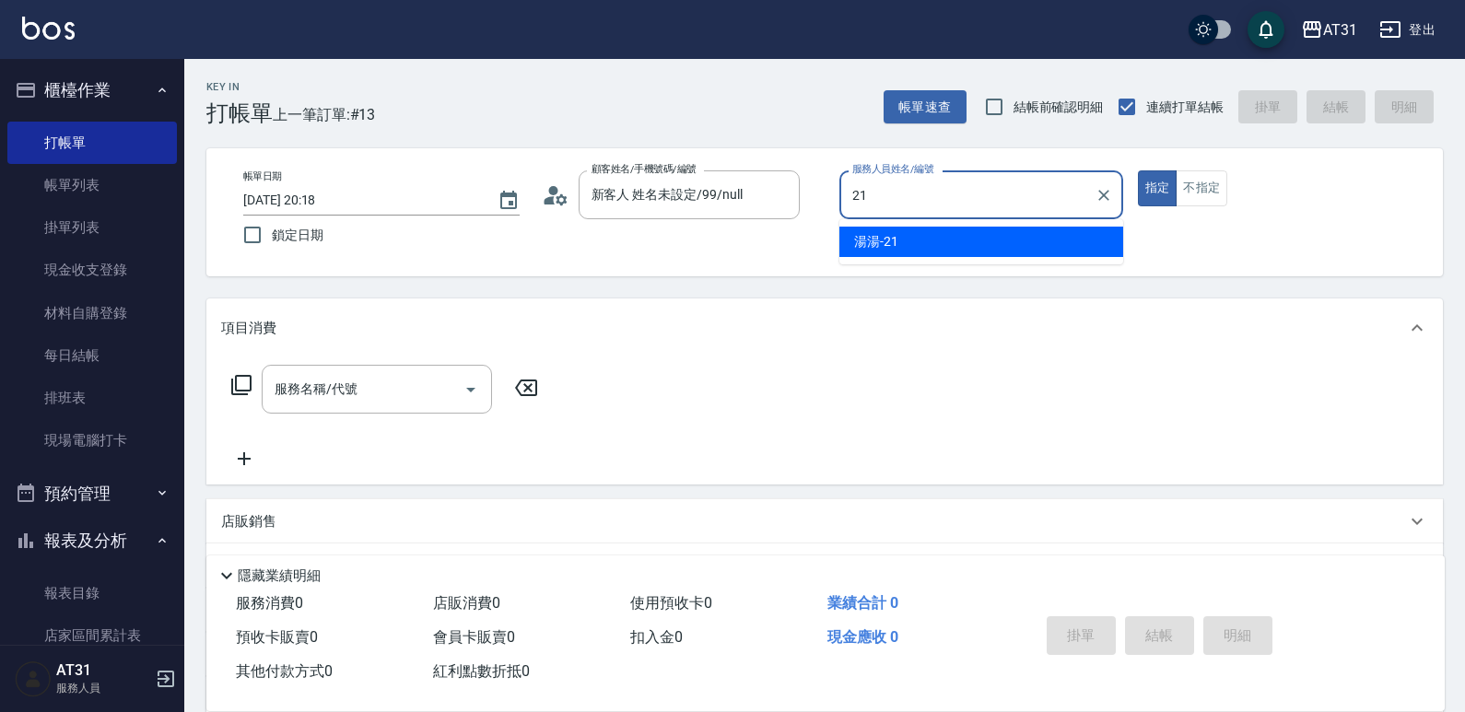
type input "湯湯-21"
type button "true"
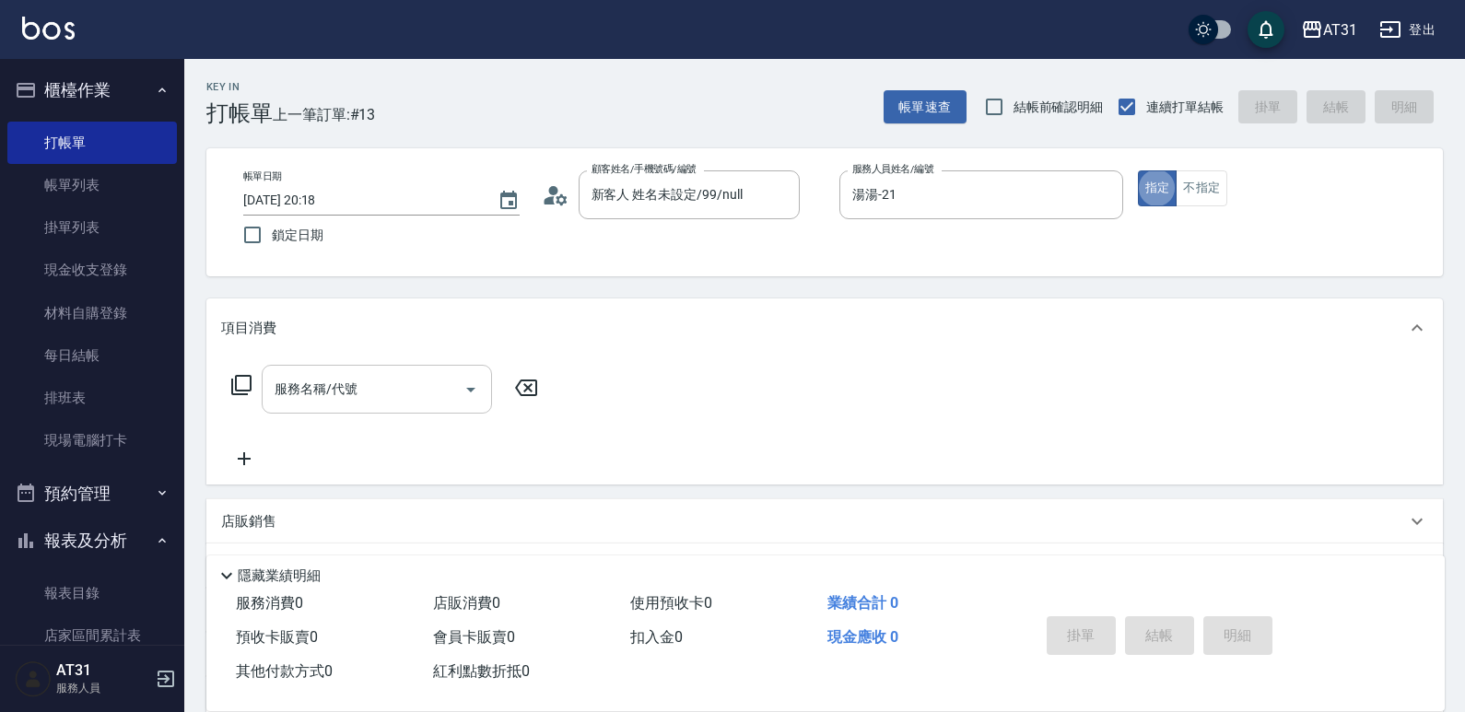
click at [348, 372] on div "服務名稱/代號" at bounding box center [377, 389] width 230 height 49
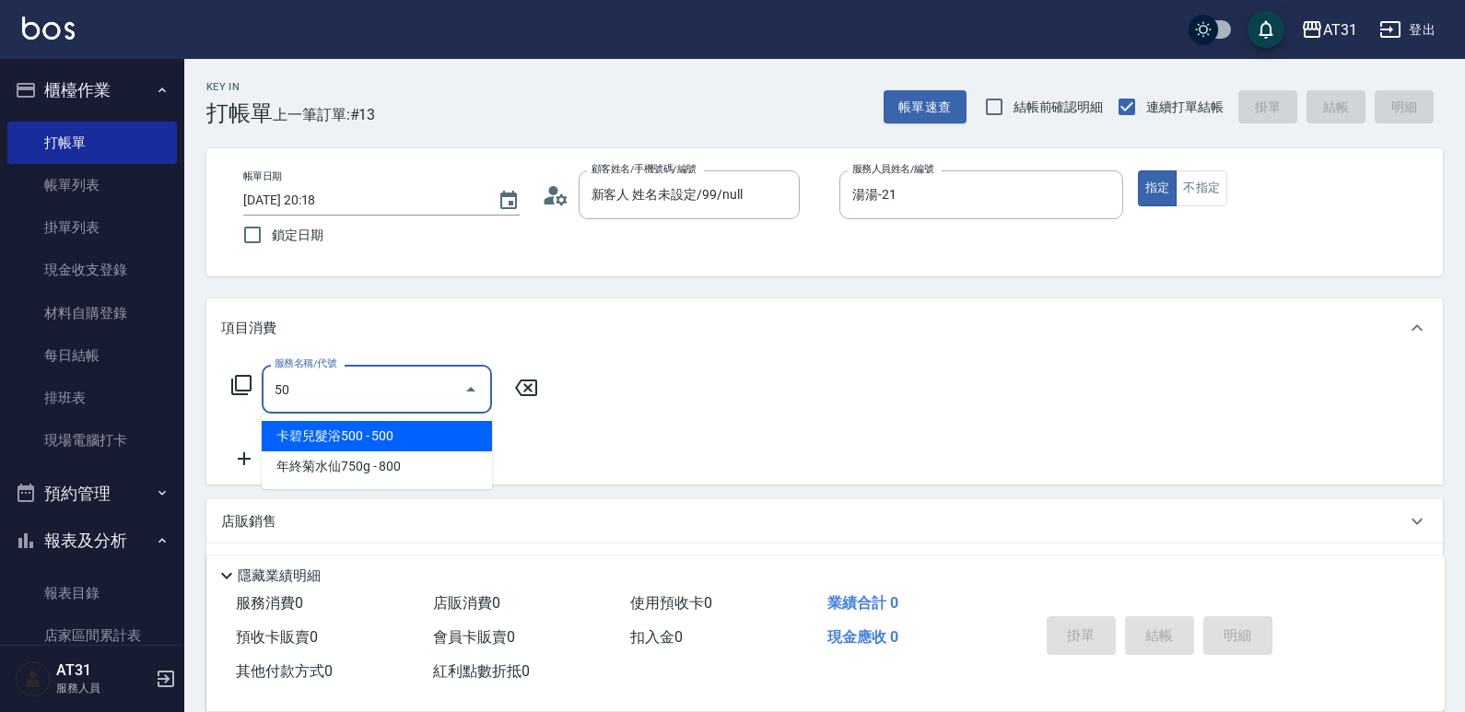
type input "501"
type input "160"
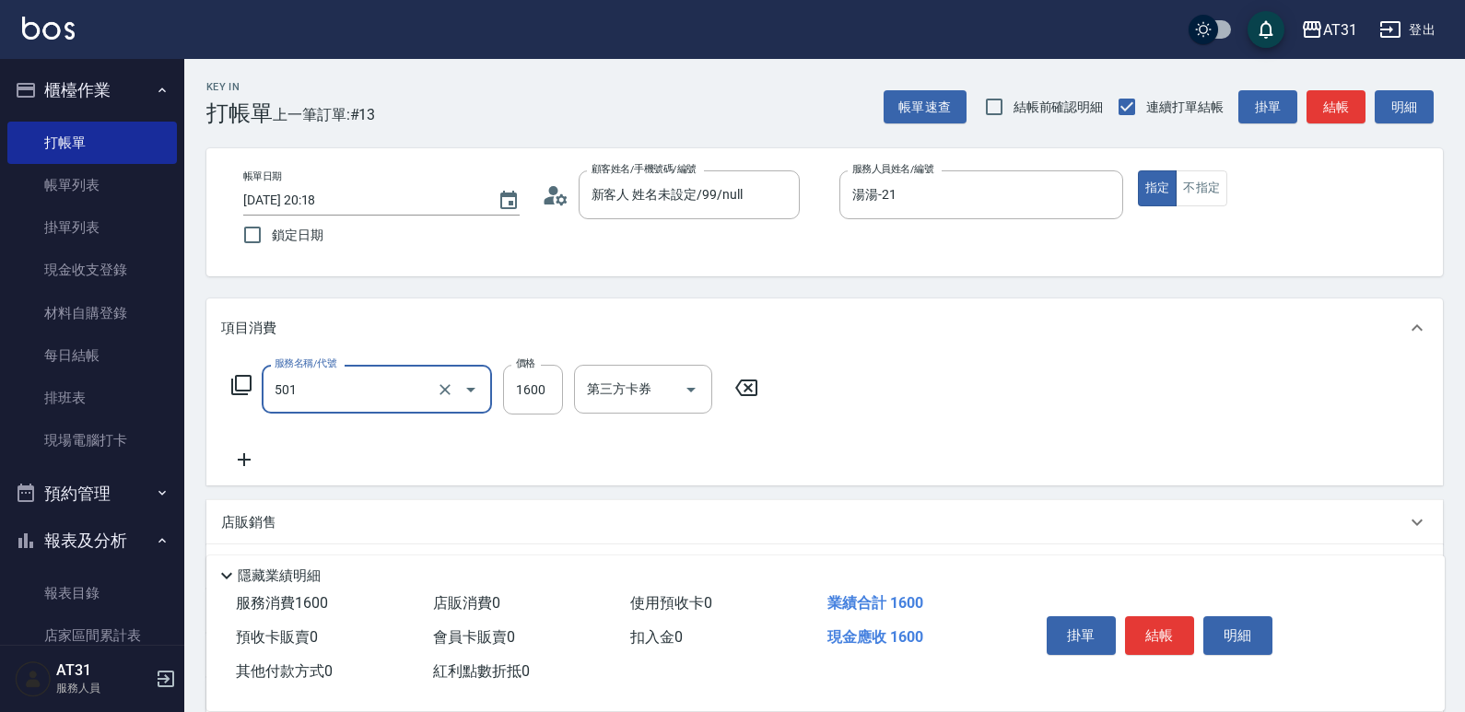
type input "染髮(501)"
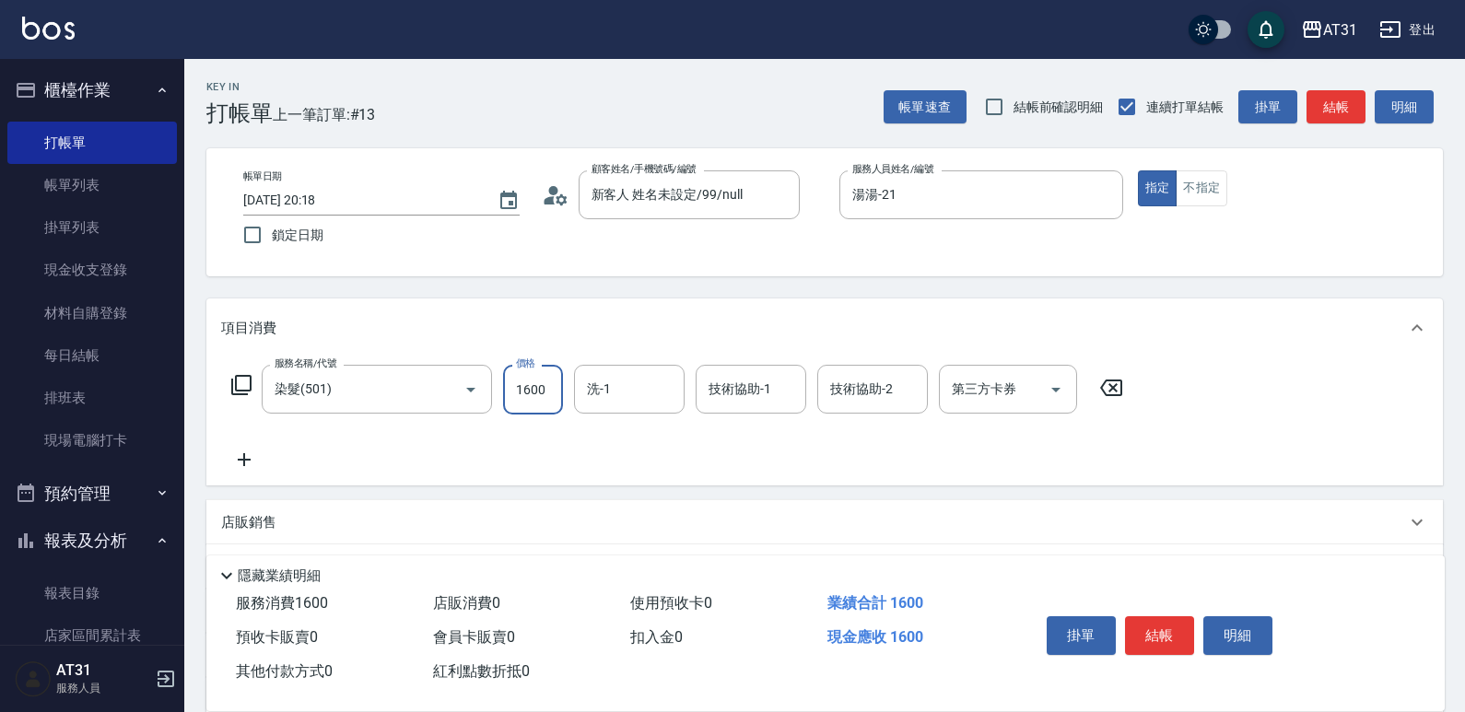
type input "0"
type input "99"
type input "90"
type input "999"
type input "[PERSON_NAME]-49"
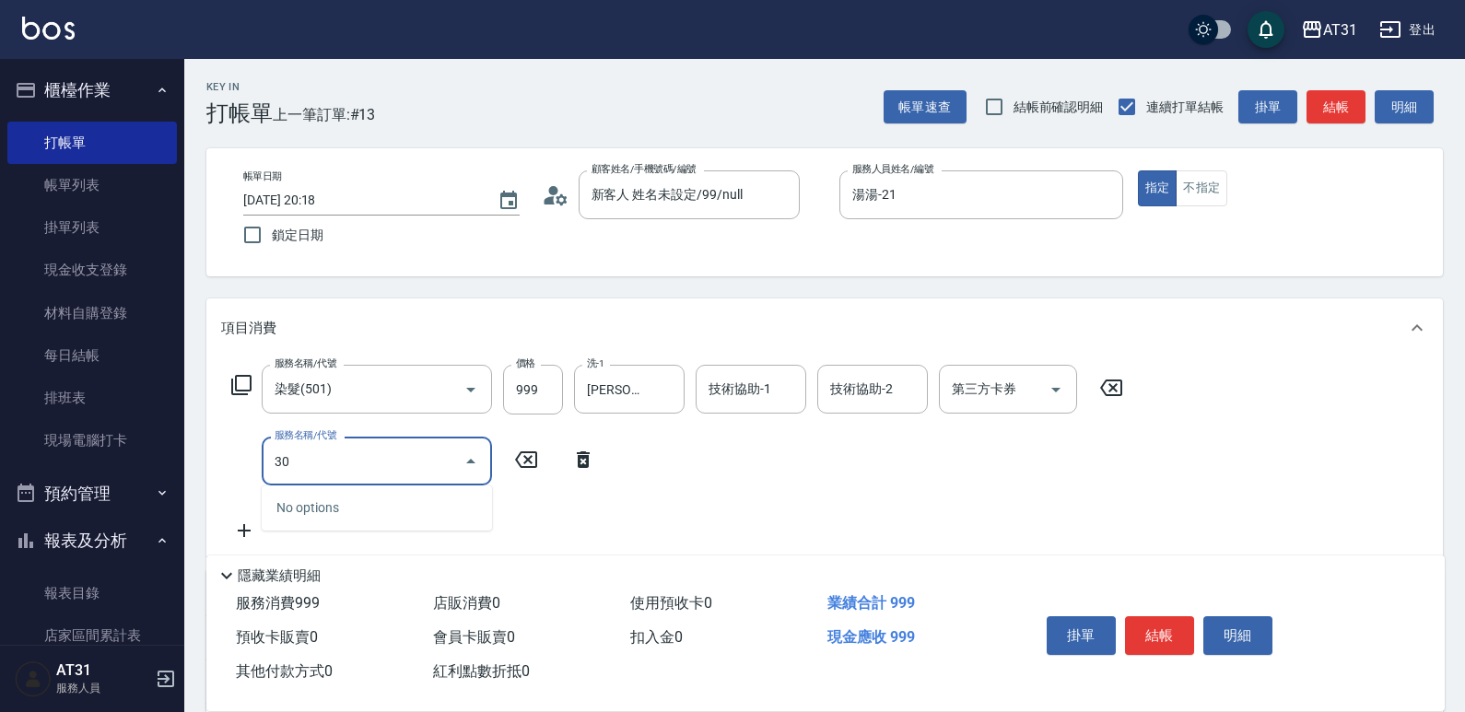
click at [340, 449] on input "30" at bounding box center [363, 461] width 186 height 32
type input "301"
type input "250"
type input "燙髮(301)"
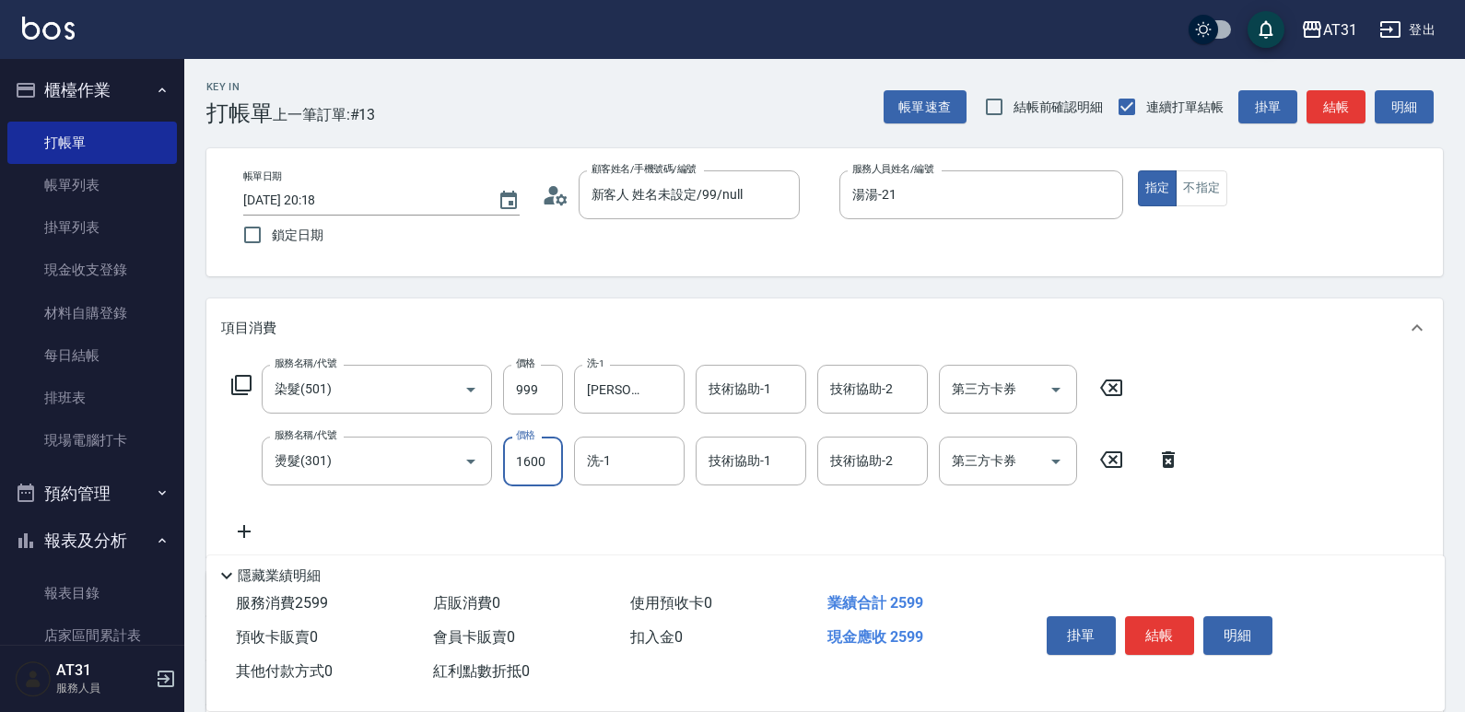
type input "2"
type input "100"
type input "20"
type input "120"
type input "2080"
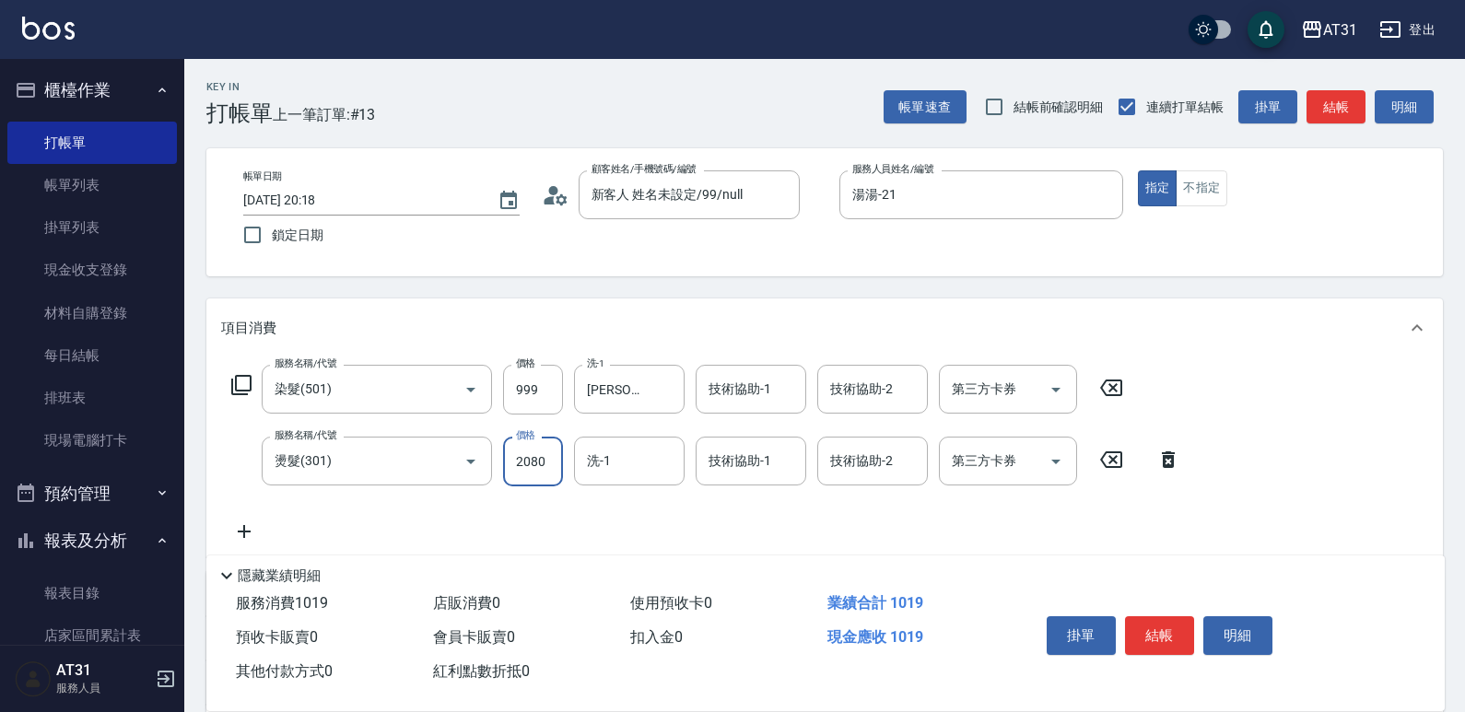
type input "300"
type input "2080"
type input "[PERSON_NAME]-49"
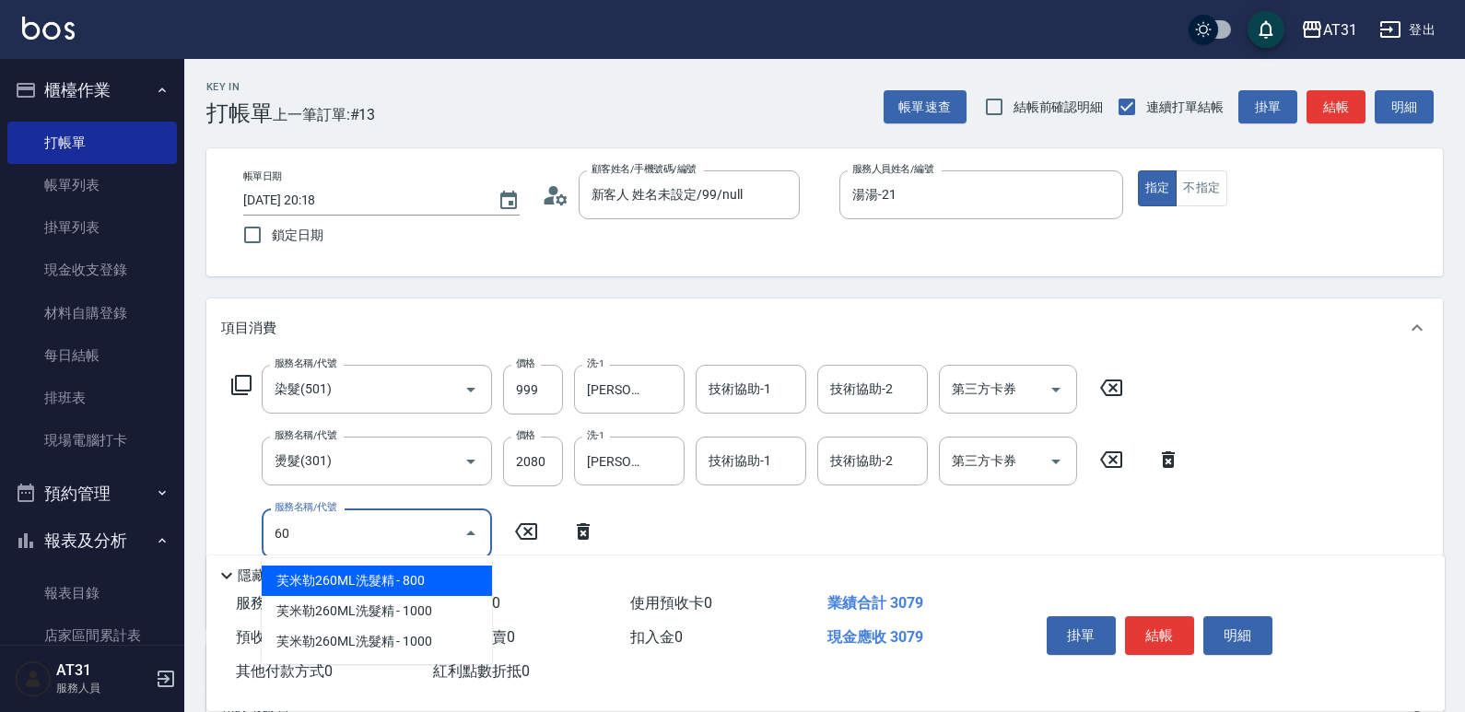
type input "609"
type input "420"
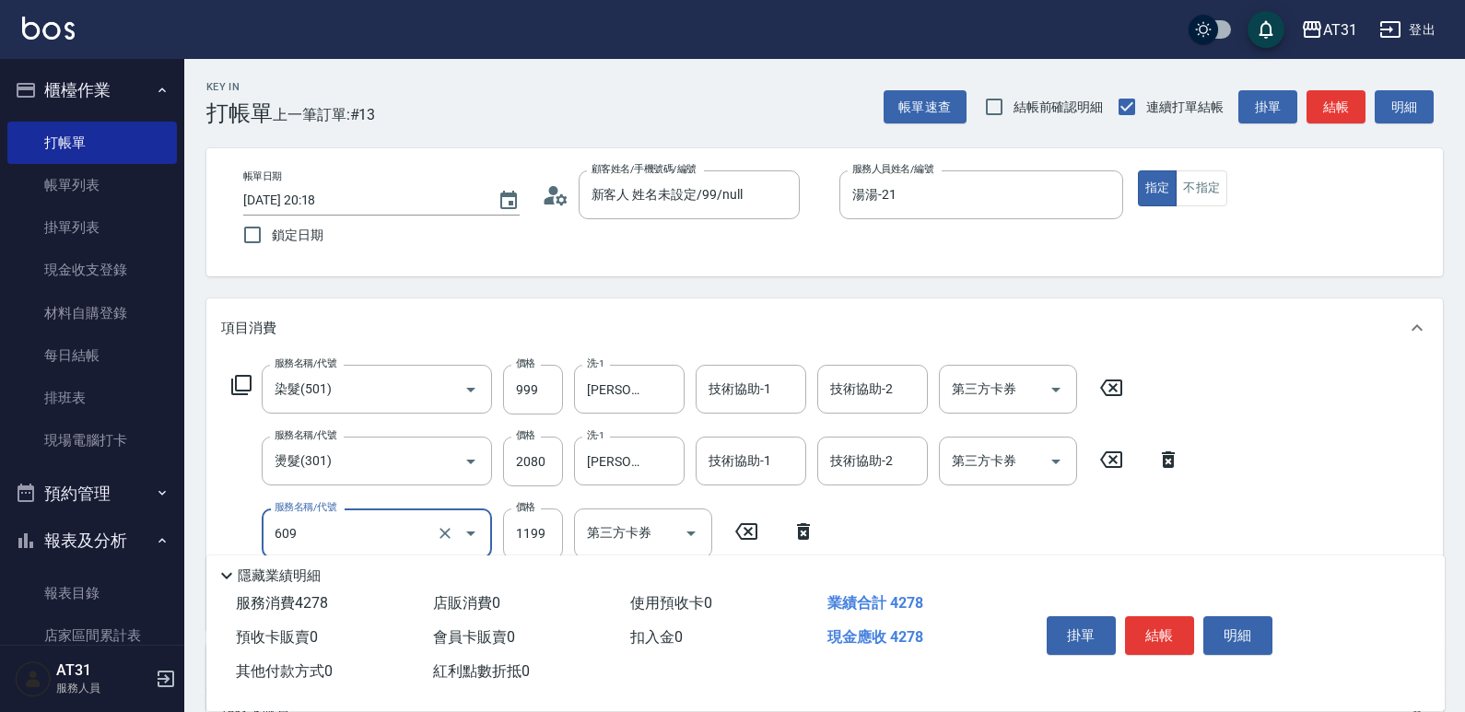
type input "自購三段(609)"
type input "1"
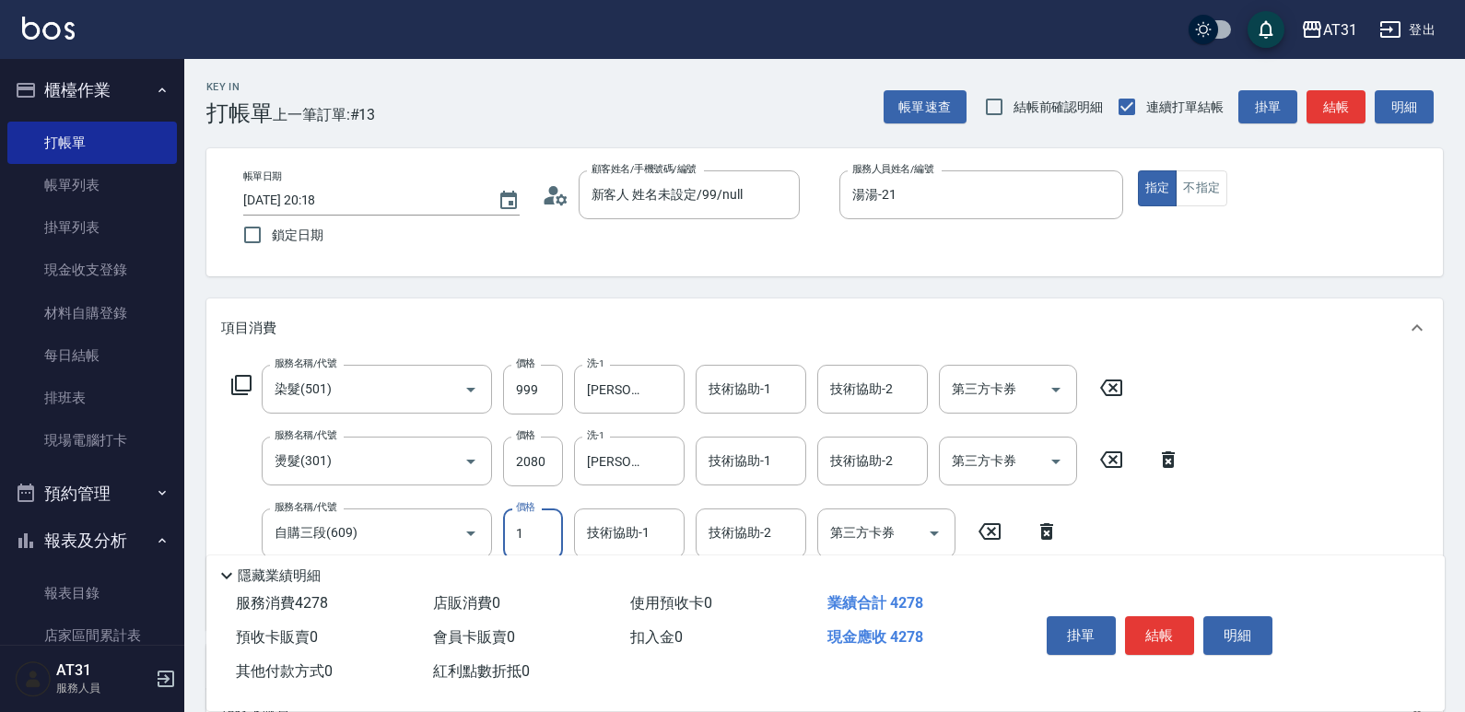
type input "300"
type input "180"
type input "480"
type input "1800"
type input "[PERSON_NAME]-49"
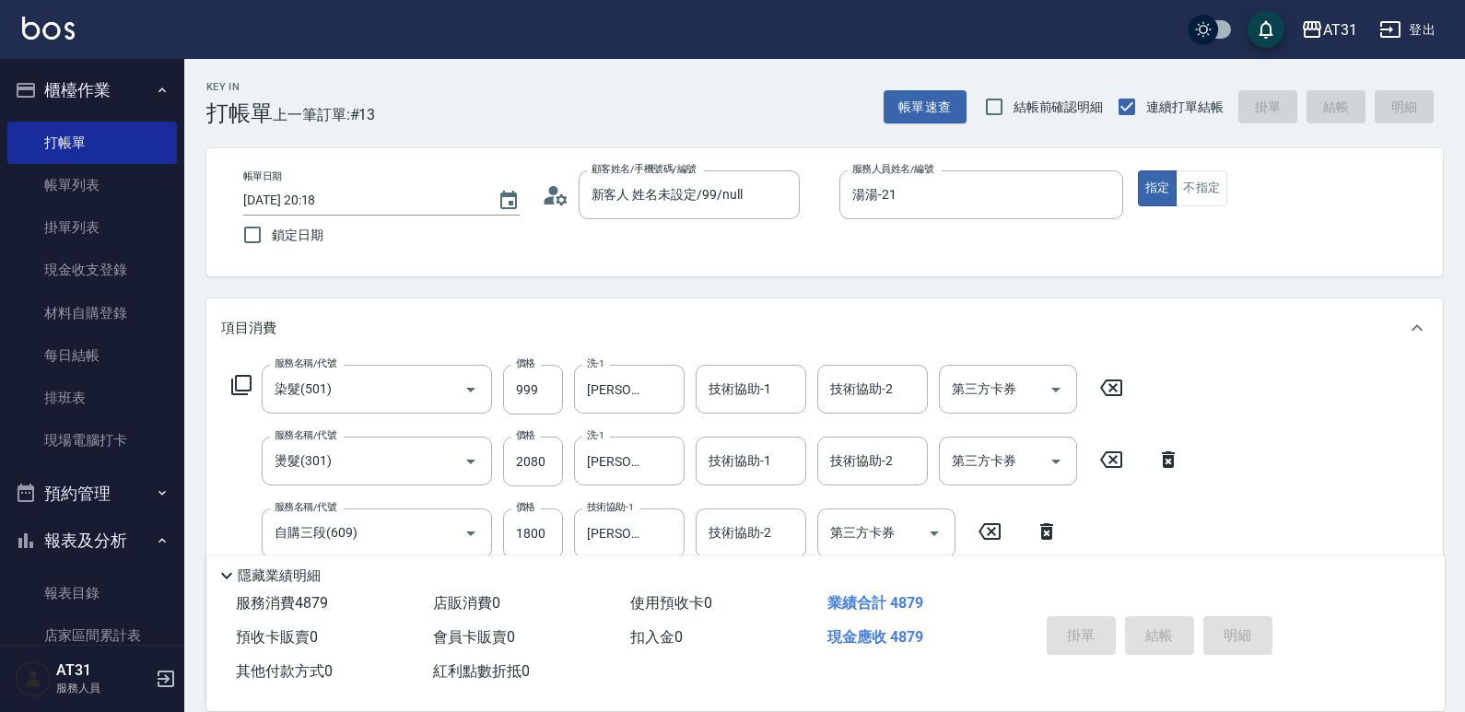
type input "[DATE] 20:19"
type input "0"
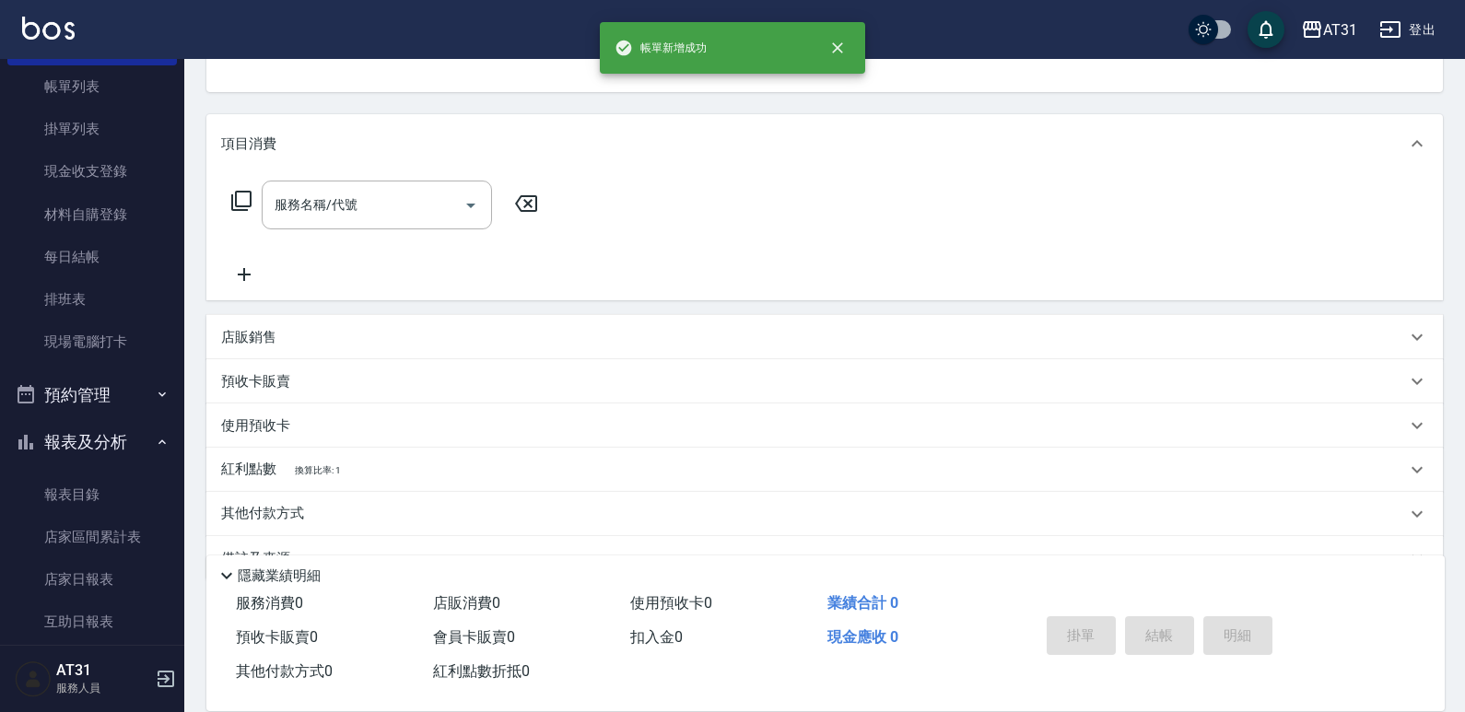
scroll to position [368, 0]
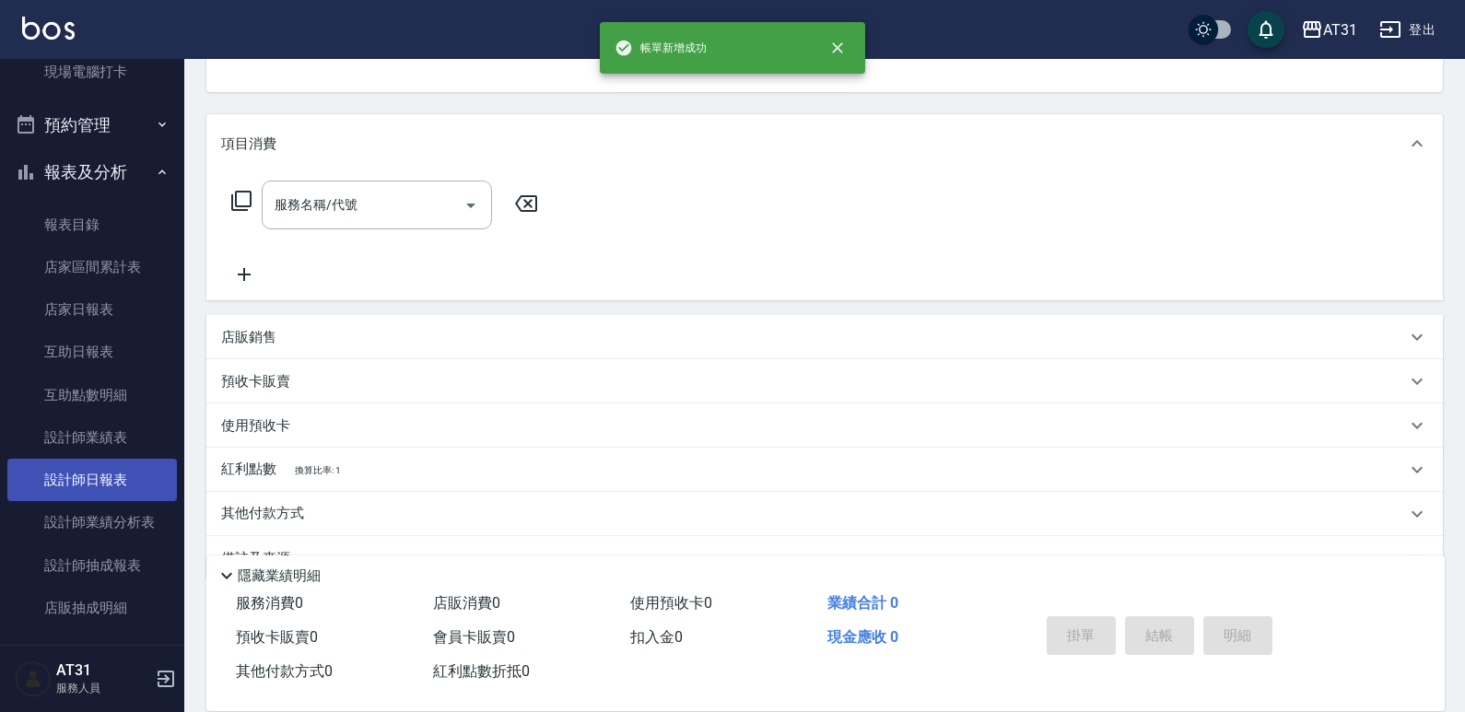
click at [73, 496] on link "設計師日報表" at bounding box center [91, 480] width 169 height 42
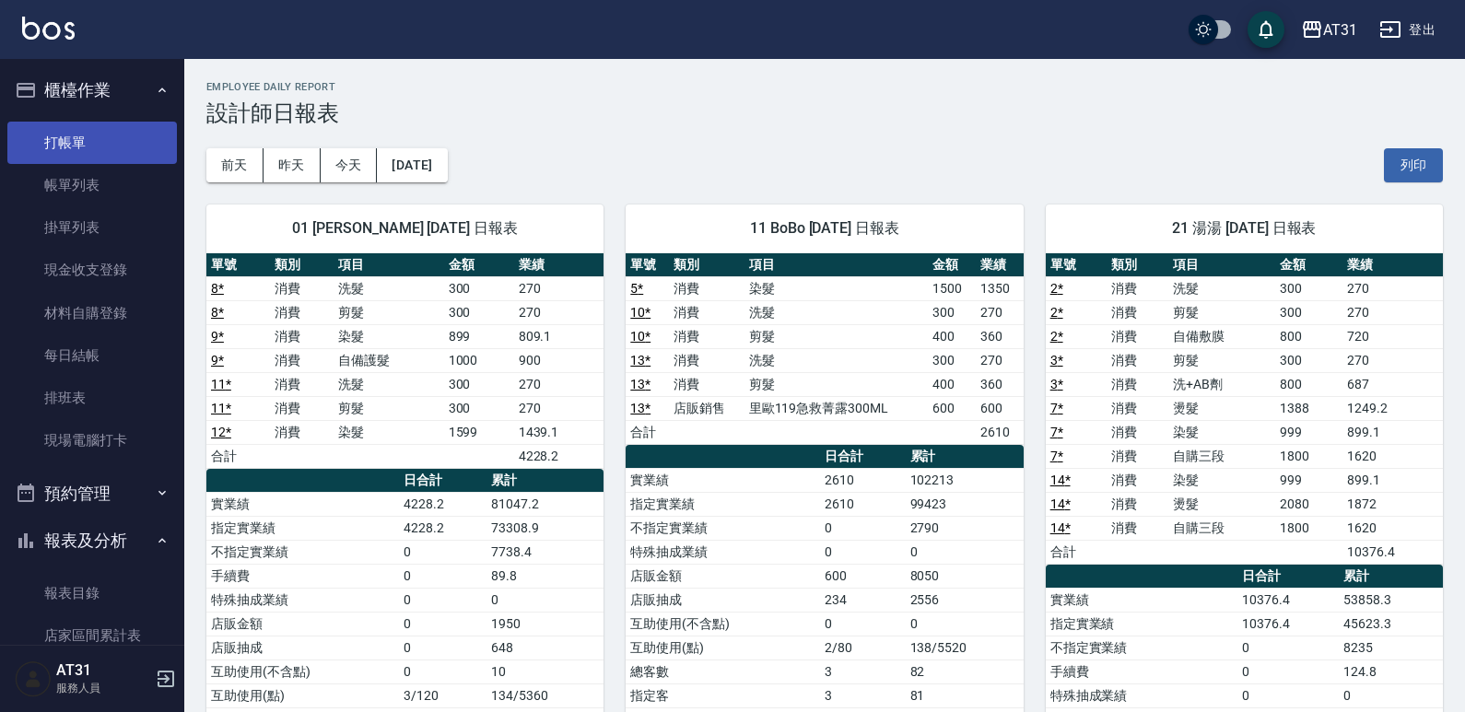
click at [102, 132] on link "打帳單" at bounding box center [91, 143] width 169 height 42
